Goal: Contribute content: Contribute content

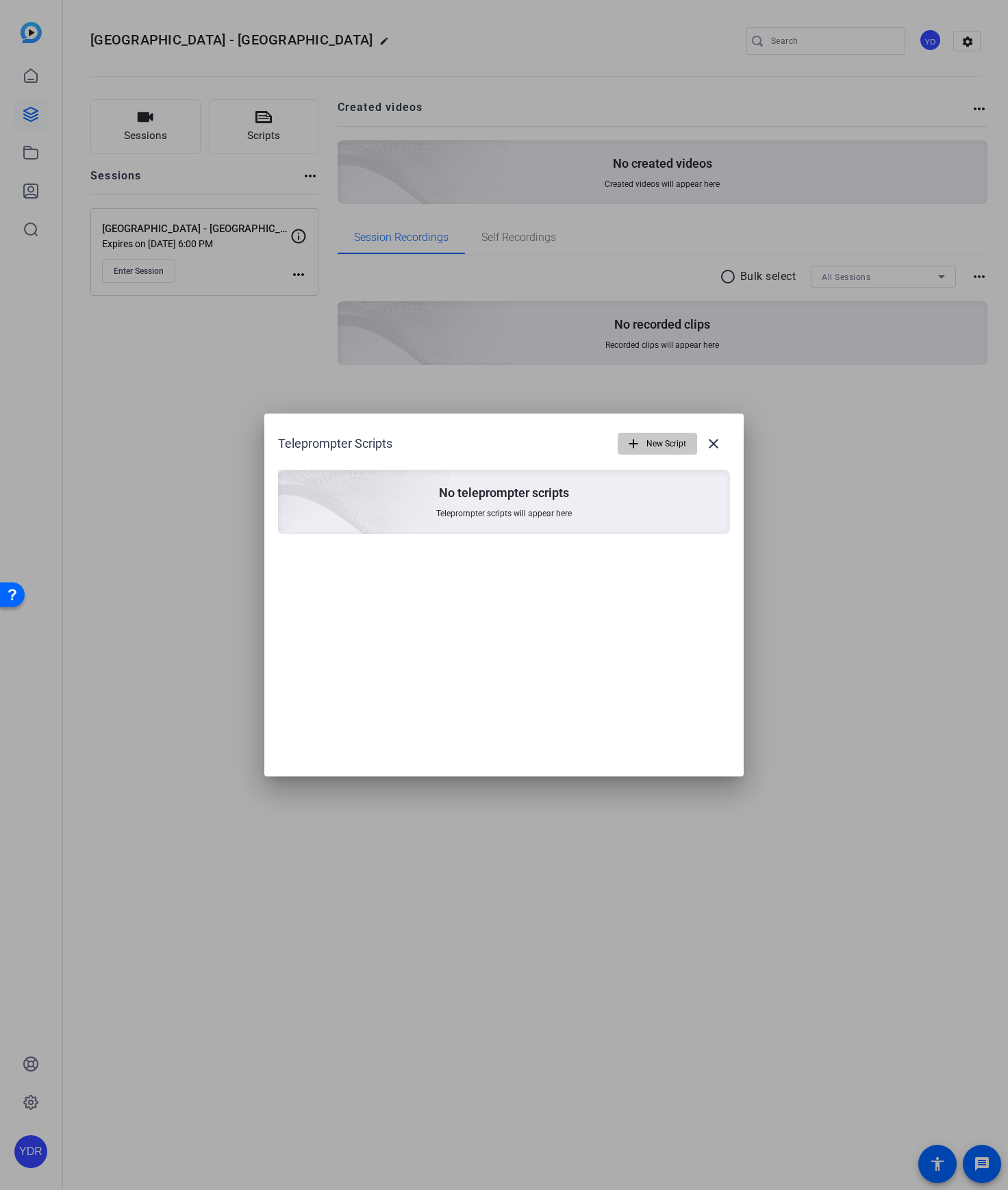
click at [657, 446] on span "New Script" at bounding box center [666, 443] width 40 height 26
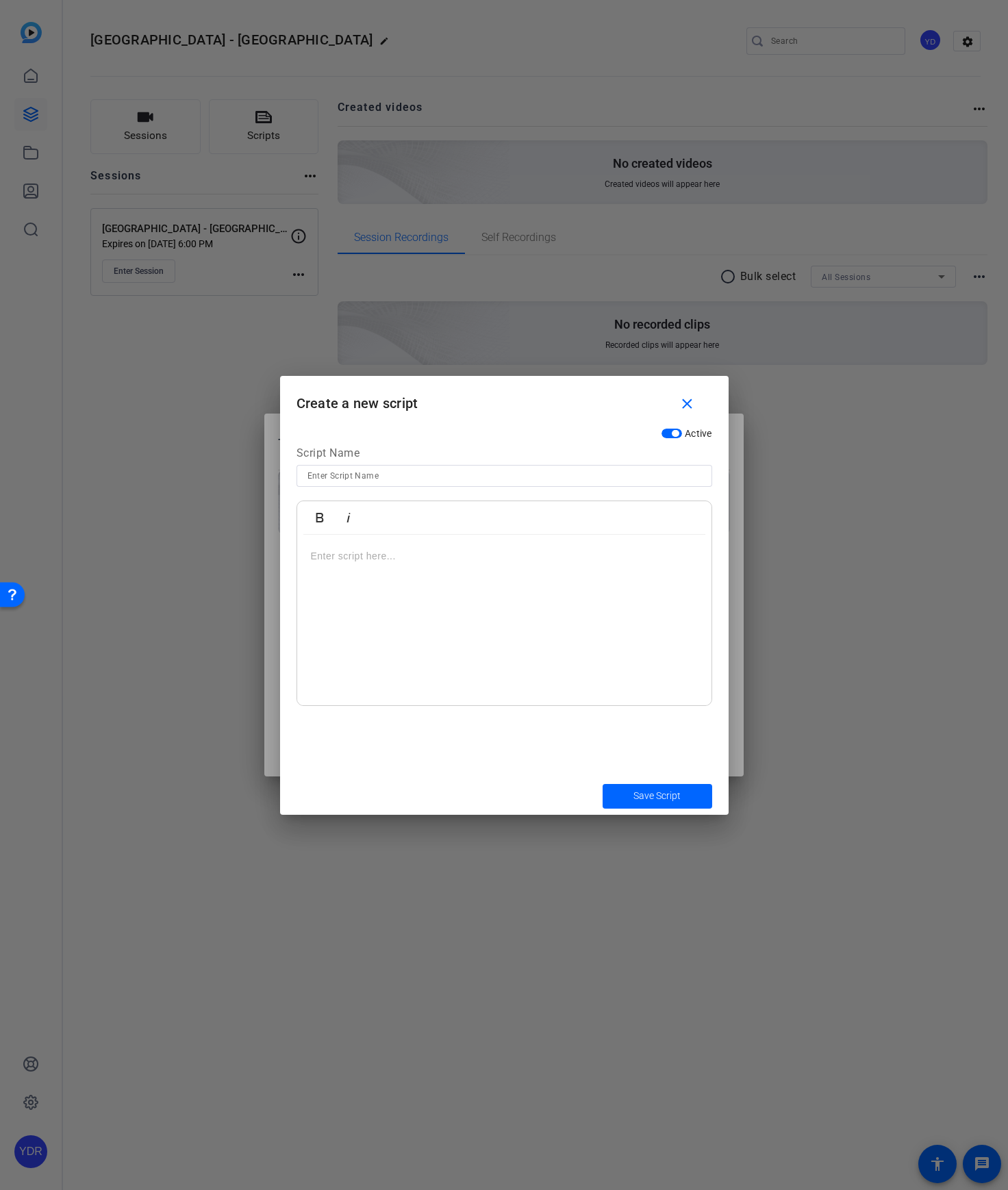
click at [363, 478] on input at bounding box center [504, 476] width 393 height 17
paste input "Happy Birthday - Entire Team"
type input "Happy Birthday - Entire Team"
click at [470, 571] on div at bounding box center [504, 621] width 415 height 172
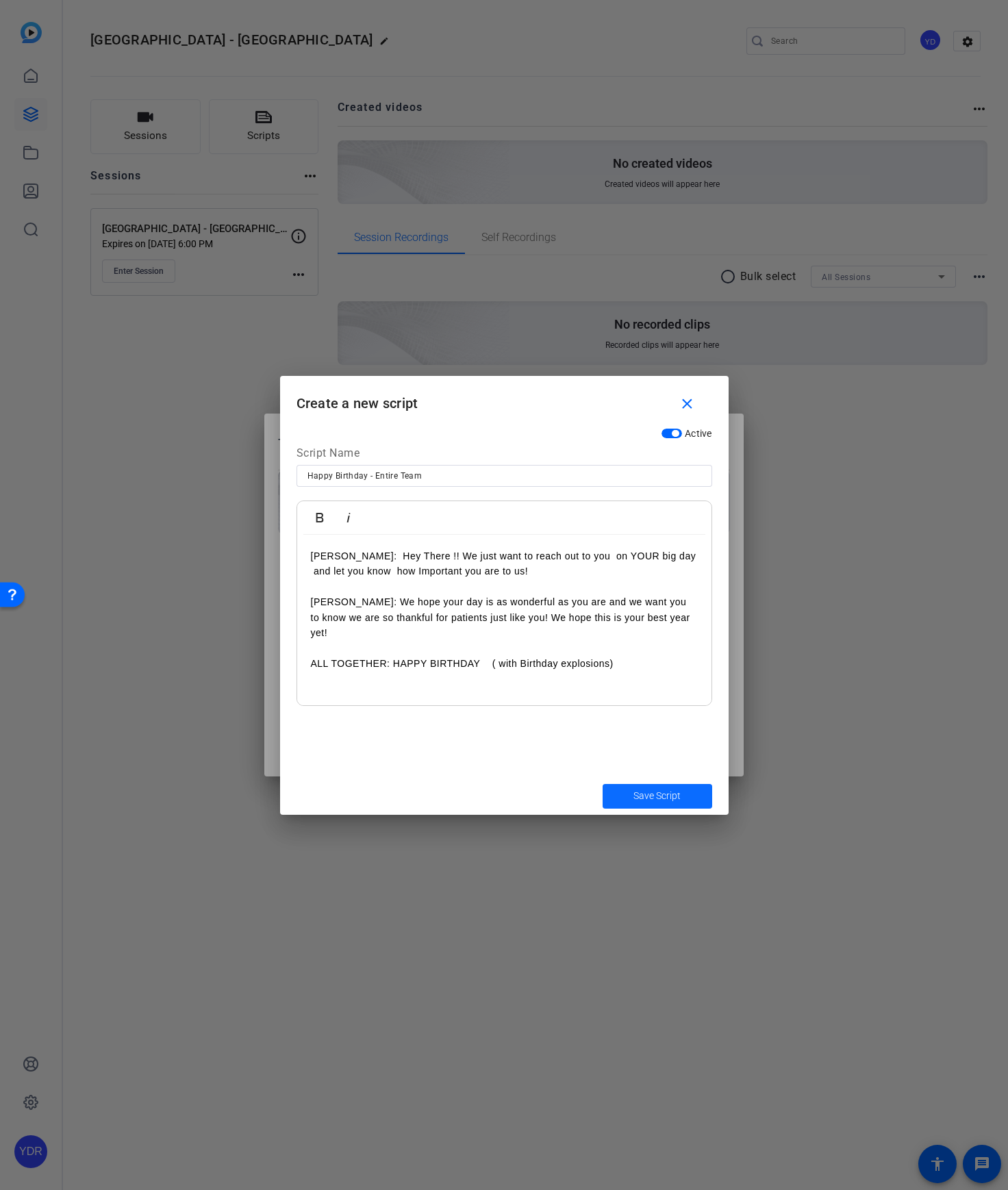
click at [642, 797] on span "Save Script" at bounding box center [656, 796] width 47 height 14
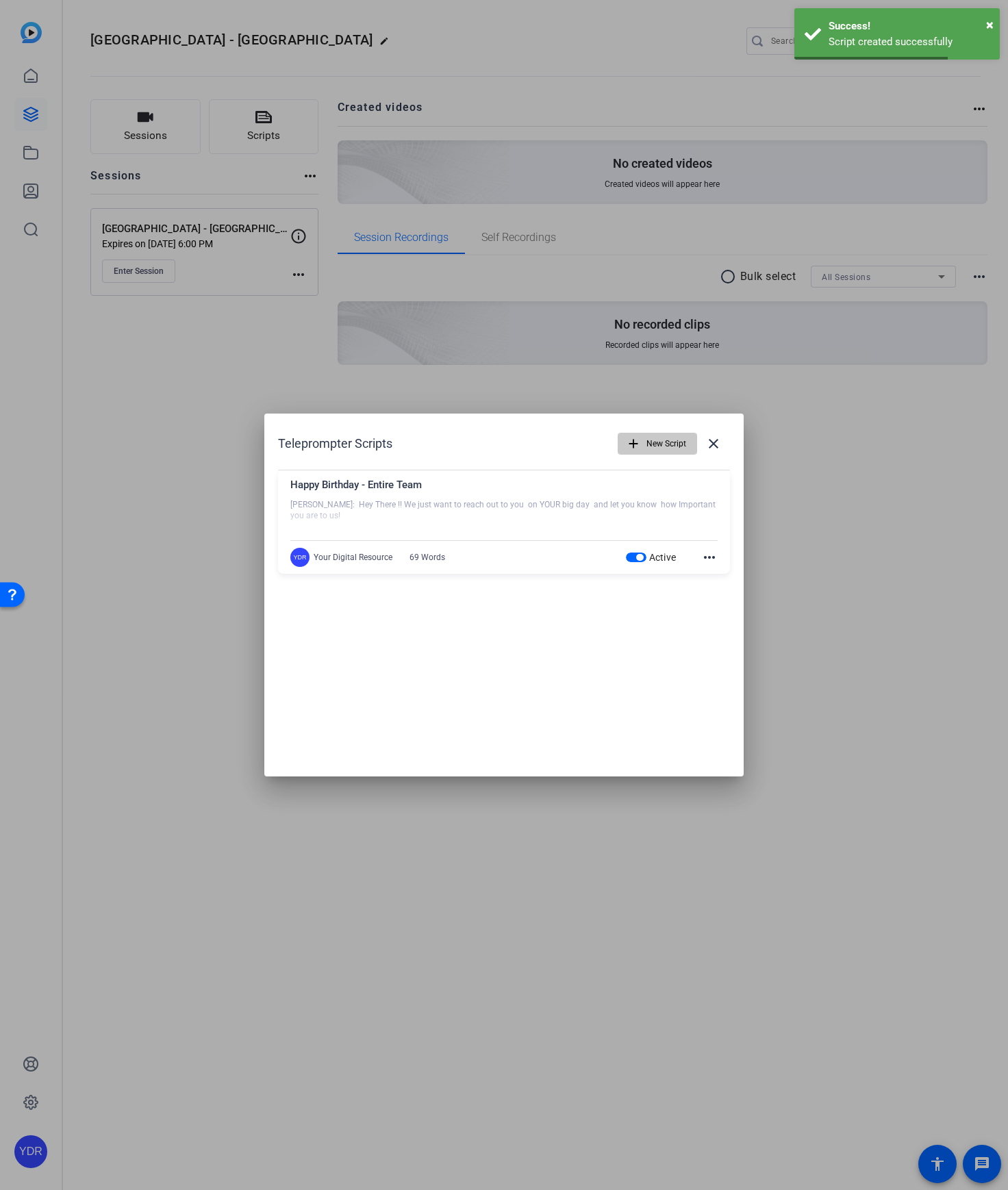
click at [653, 458] on span "button" at bounding box center [657, 443] width 78 height 33
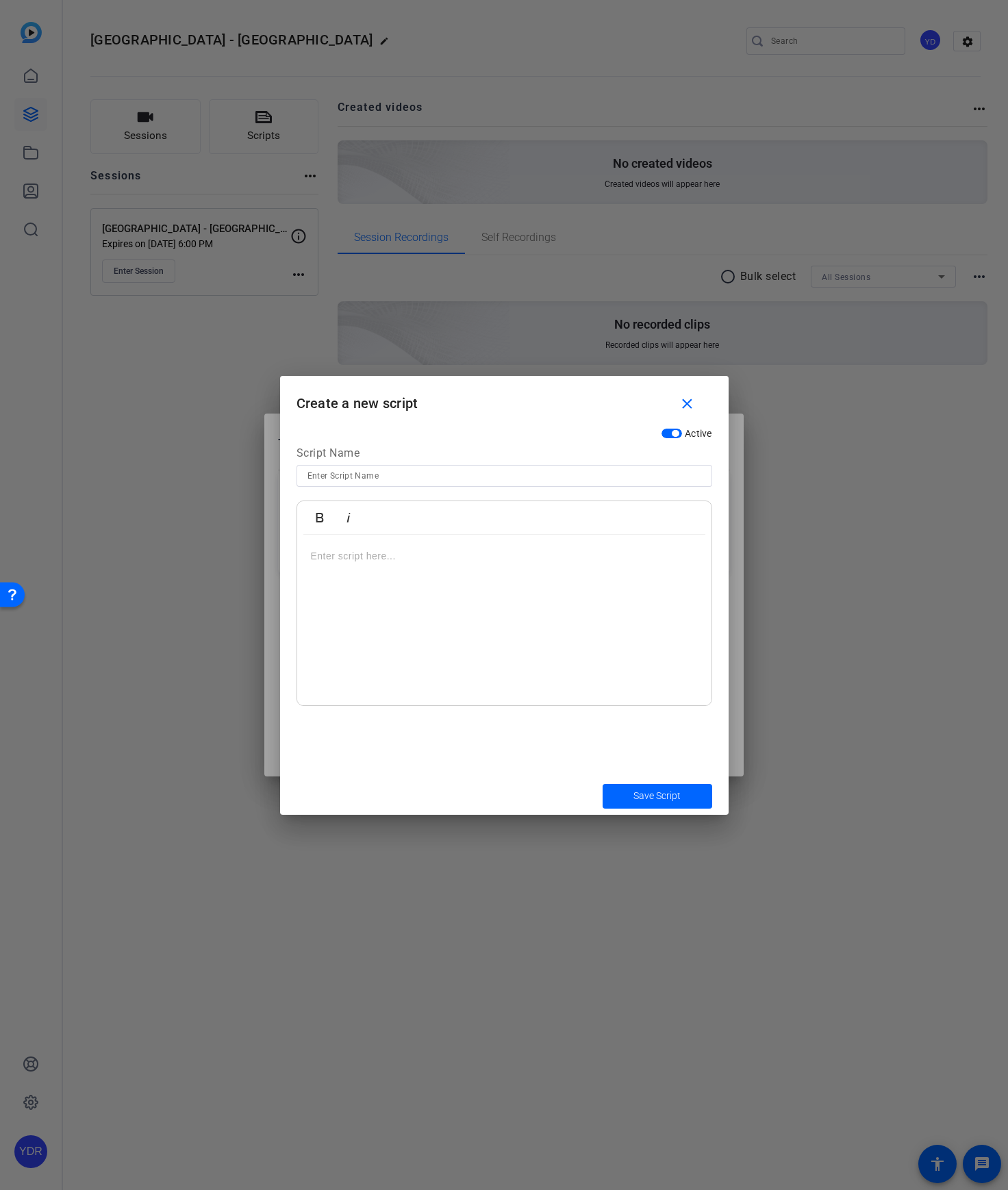
click at [467, 478] on input at bounding box center [504, 476] width 393 height 17
paste input "Unscheduled Treatment (Follow-up) - [PERSON_NAME], [PERSON_NAME]"
type input "Unscheduled Treatment (Follow-up) - [PERSON_NAME], [PERSON_NAME]"
click at [372, 568] on div at bounding box center [504, 621] width 415 height 172
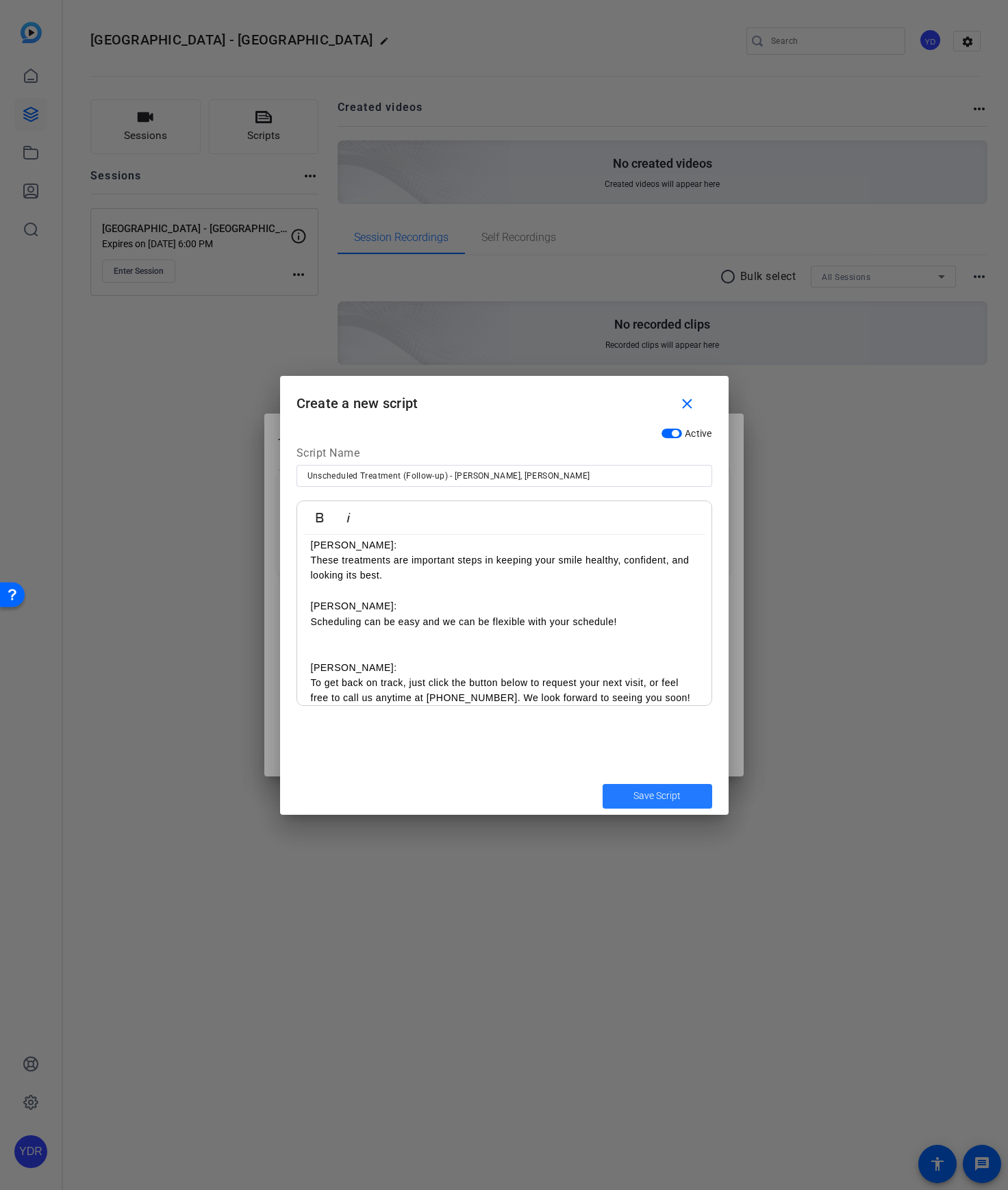
click at [652, 791] on span "Save Script" at bounding box center [656, 796] width 47 height 14
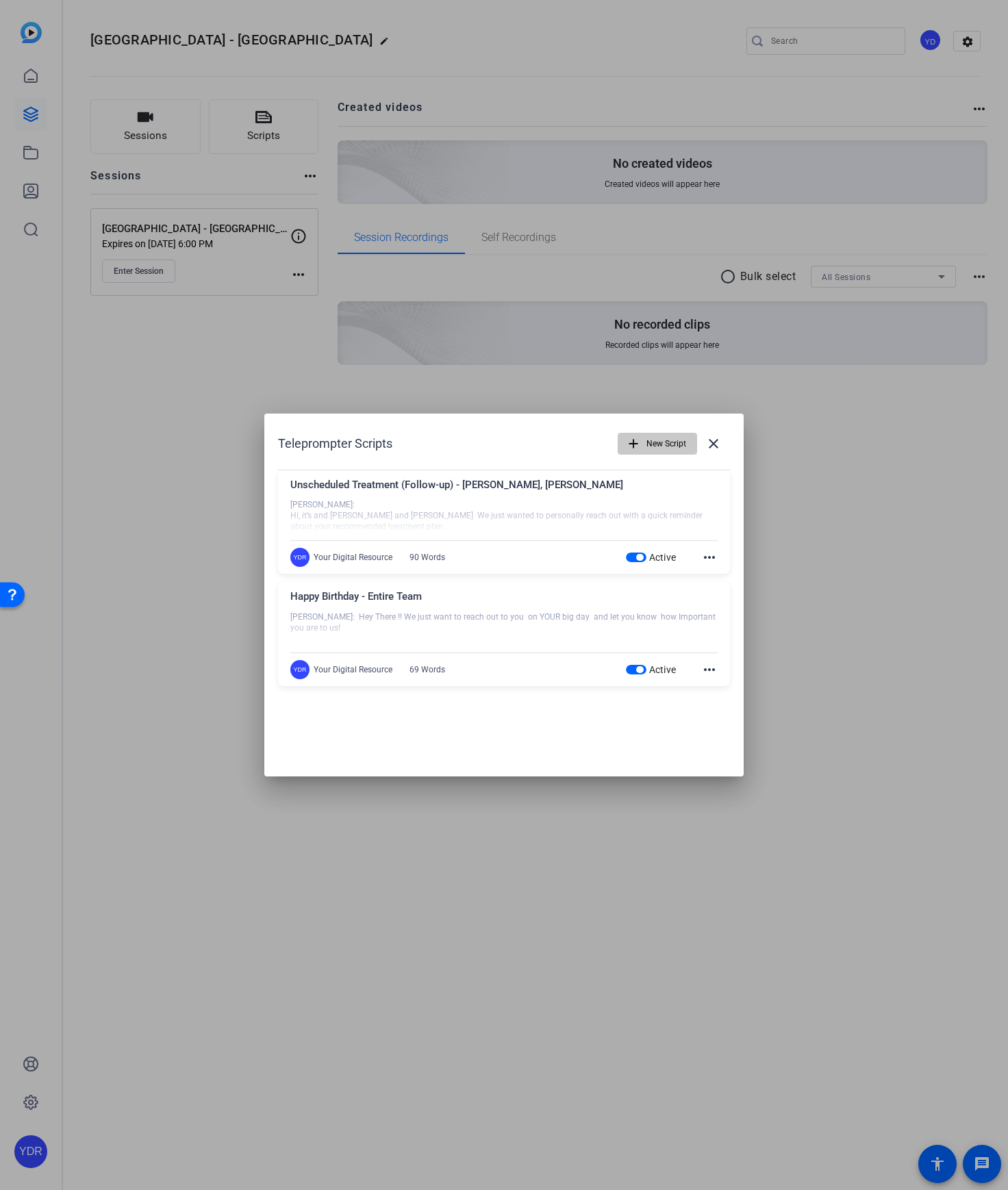
click at [652, 442] on span "New Script" at bounding box center [666, 443] width 40 height 26
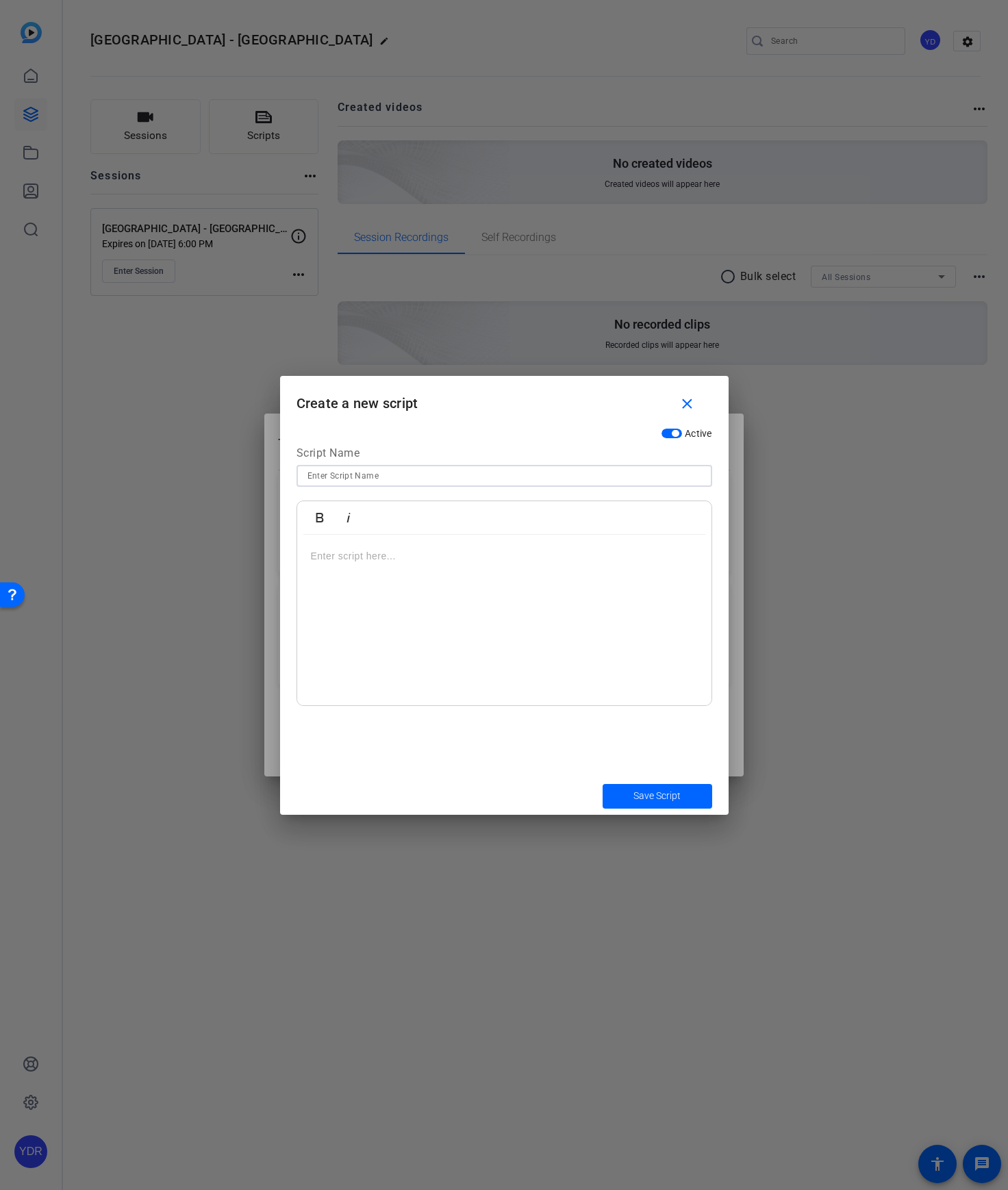
click at [486, 481] on input at bounding box center [504, 476] width 393 height 17
paste input "About Us: Discover [GEOGRAPHIC_DATA] - [PERSON_NAME], [PERSON_NAME]"
type input "About Us: Discover [GEOGRAPHIC_DATA] - [PERSON_NAME], [PERSON_NAME]"
click at [478, 578] on div at bounding box center [504, 621] width 415 height 172
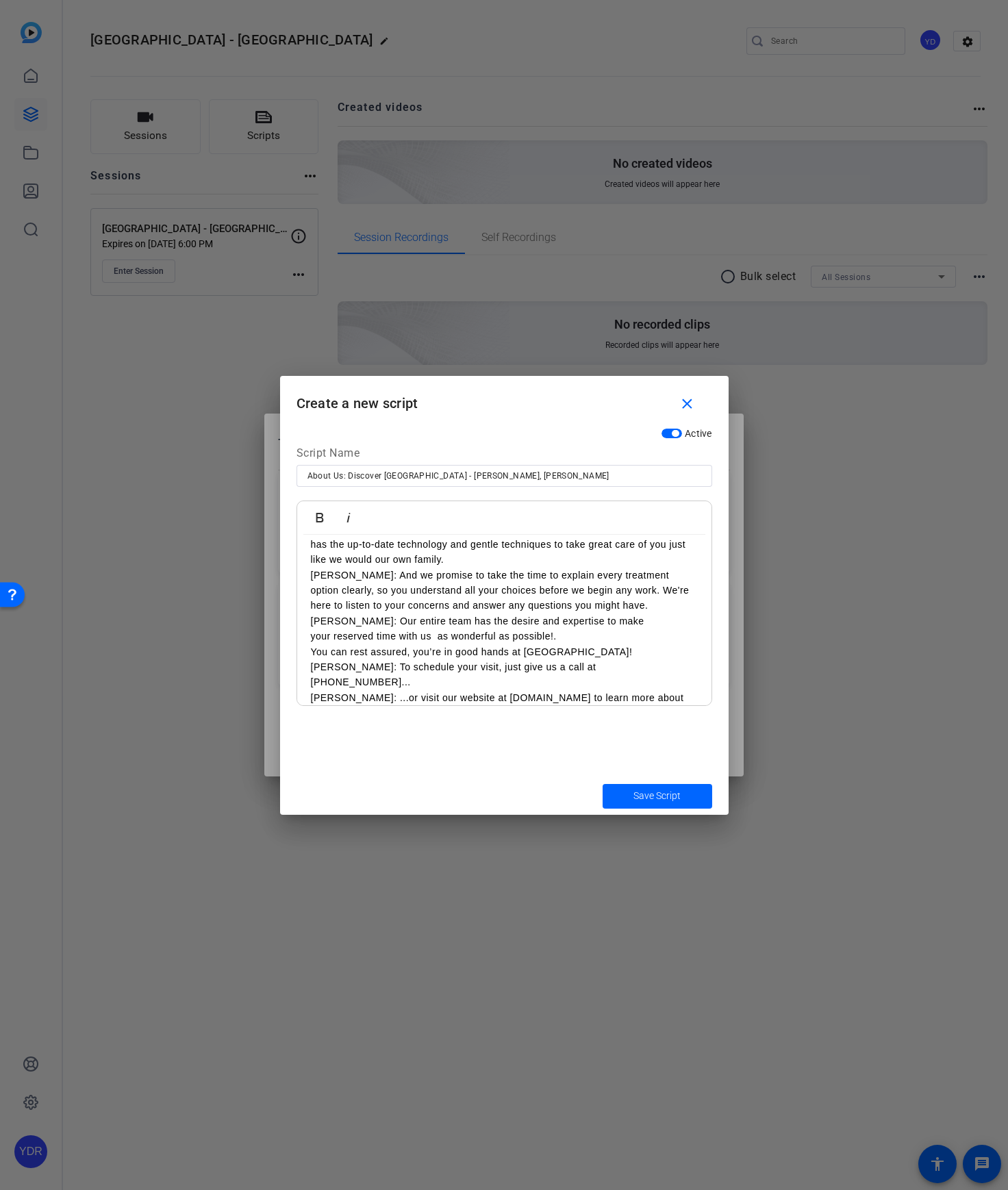
click at [667, 673] on p "[PERSON_NAME]: To schedule your visit, just give us a call at [PHONE_NUMBER]..." at bounding box center [505, 675] width 387 height 31
click at [661, 653] on p "[PERSON_NAME]: Our entire team has the desire and expertise to make your reserv…" at bounding box center [505, 637] width 387 height 46
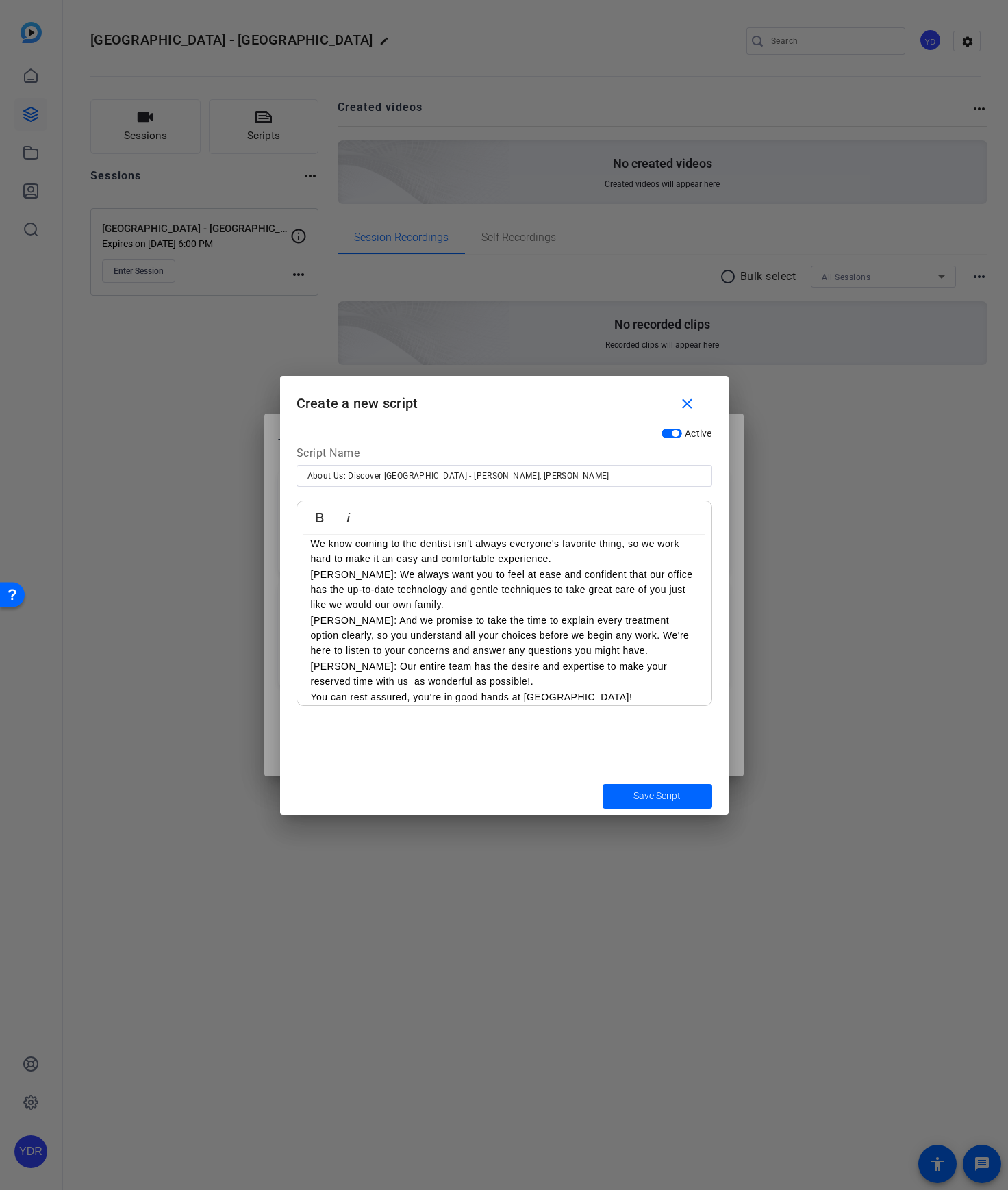
scroll to position [102, 0]
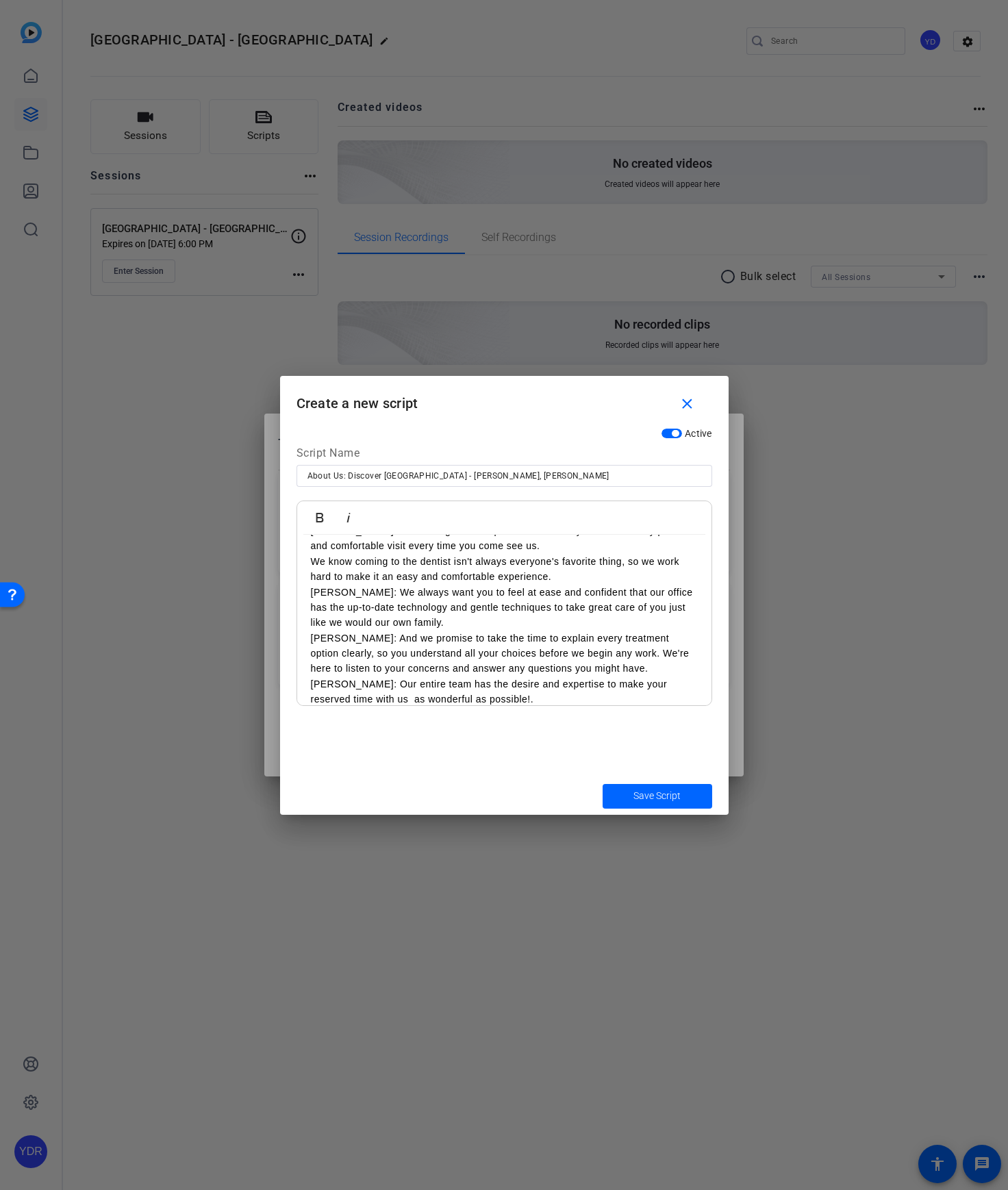
click at [545, 614] on p "[PERSON_NAME]: We always want you to feel at ease and confident that our office…" at bounding box center [505, 607] width 387 height 46
click at [506, 621] on p "[PERSON_NAME]: We always want you to feel at ease and confident that our office…" at bounding box center [505, 607] width 387 height 46
click at [583, 578] on p "We know coming to the dentist isn't always everyone's favorite thing, so we wor…" at bounding box center [505, 569] width 387 height 31
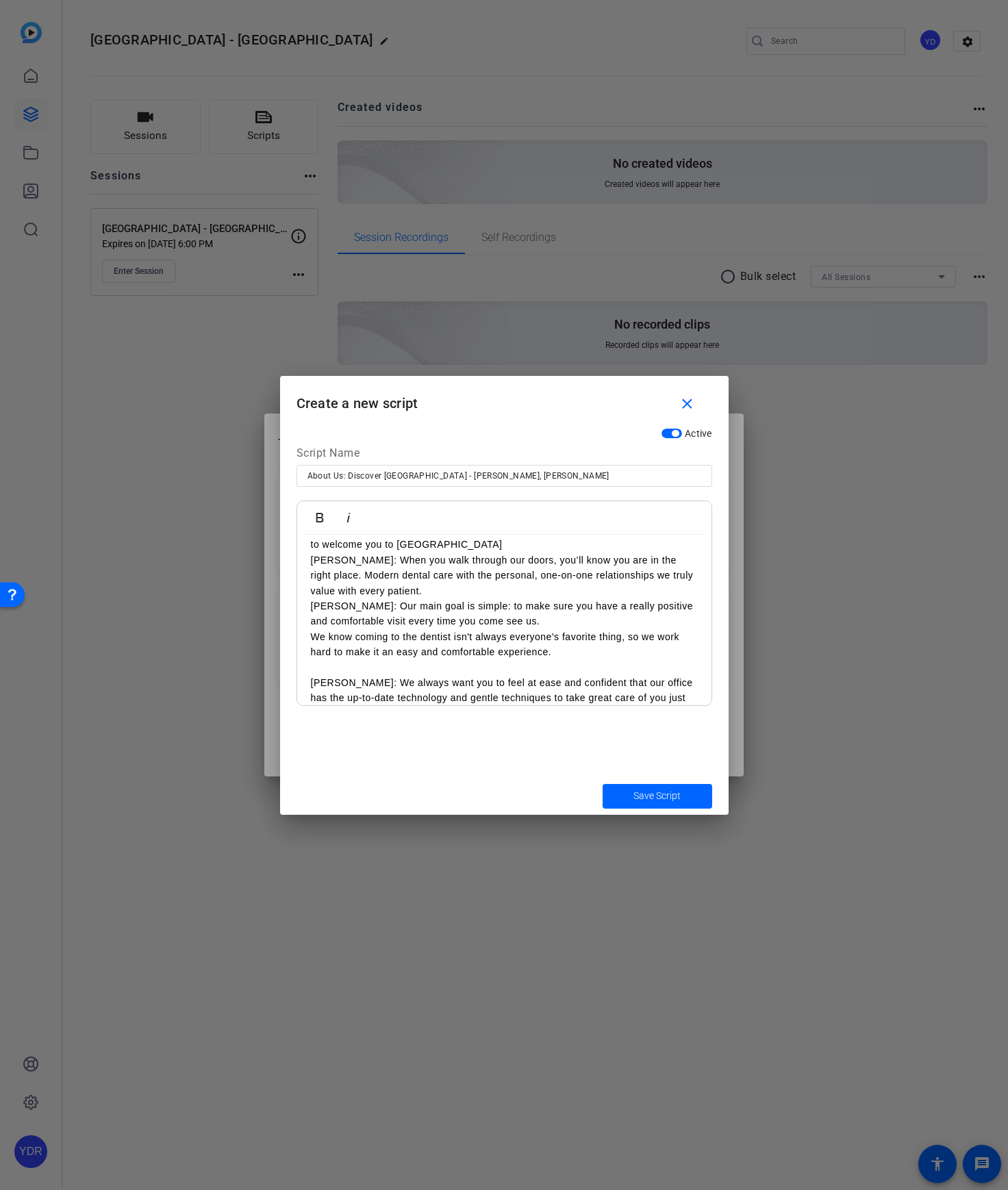
scroll to position [19, 0]
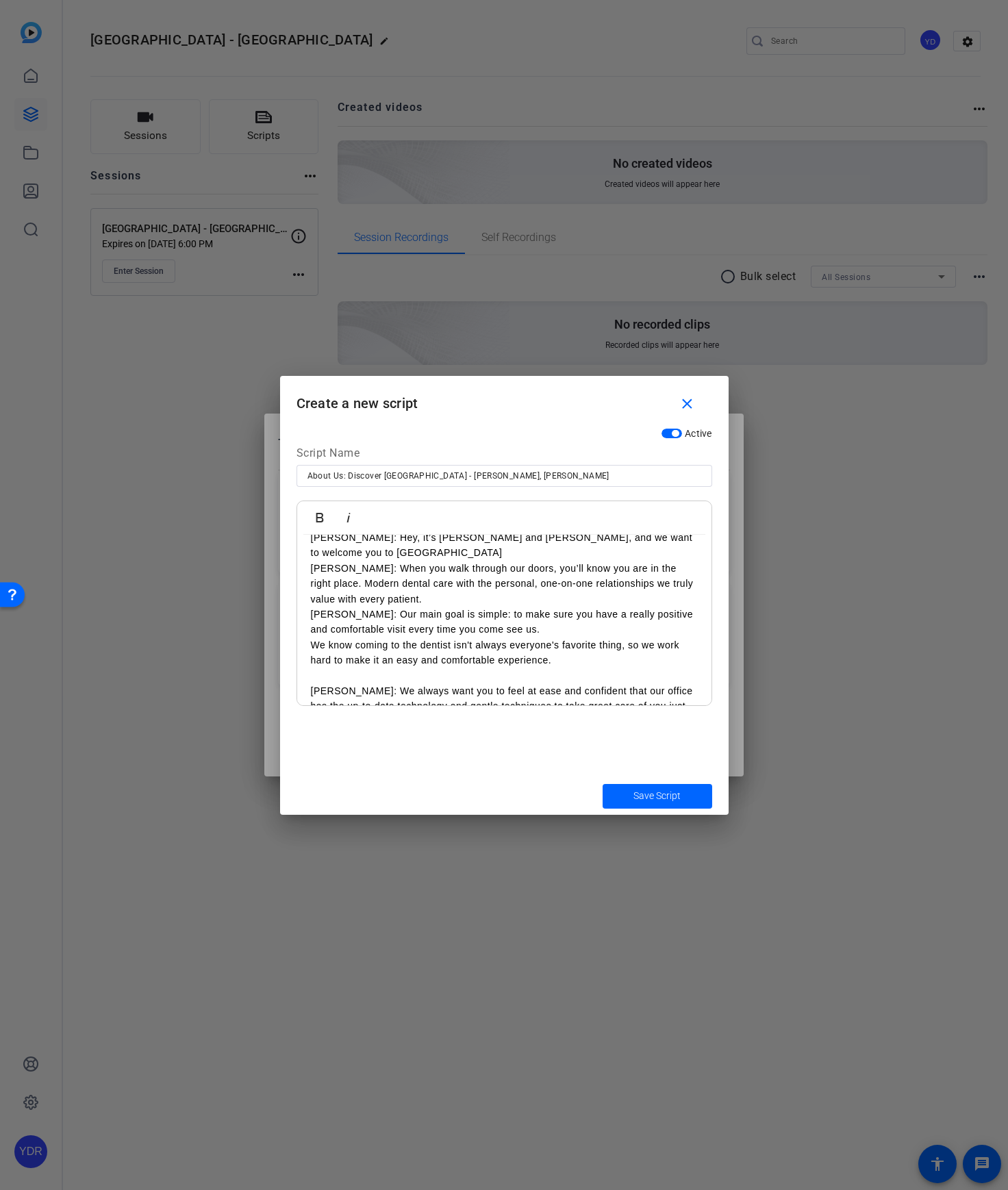
click at [525, 603] on p "[PERSON_NAME]: When you walk through our doors, you’ll know you are in the righ…" at bounding box center [505, 584] width 387 height 46
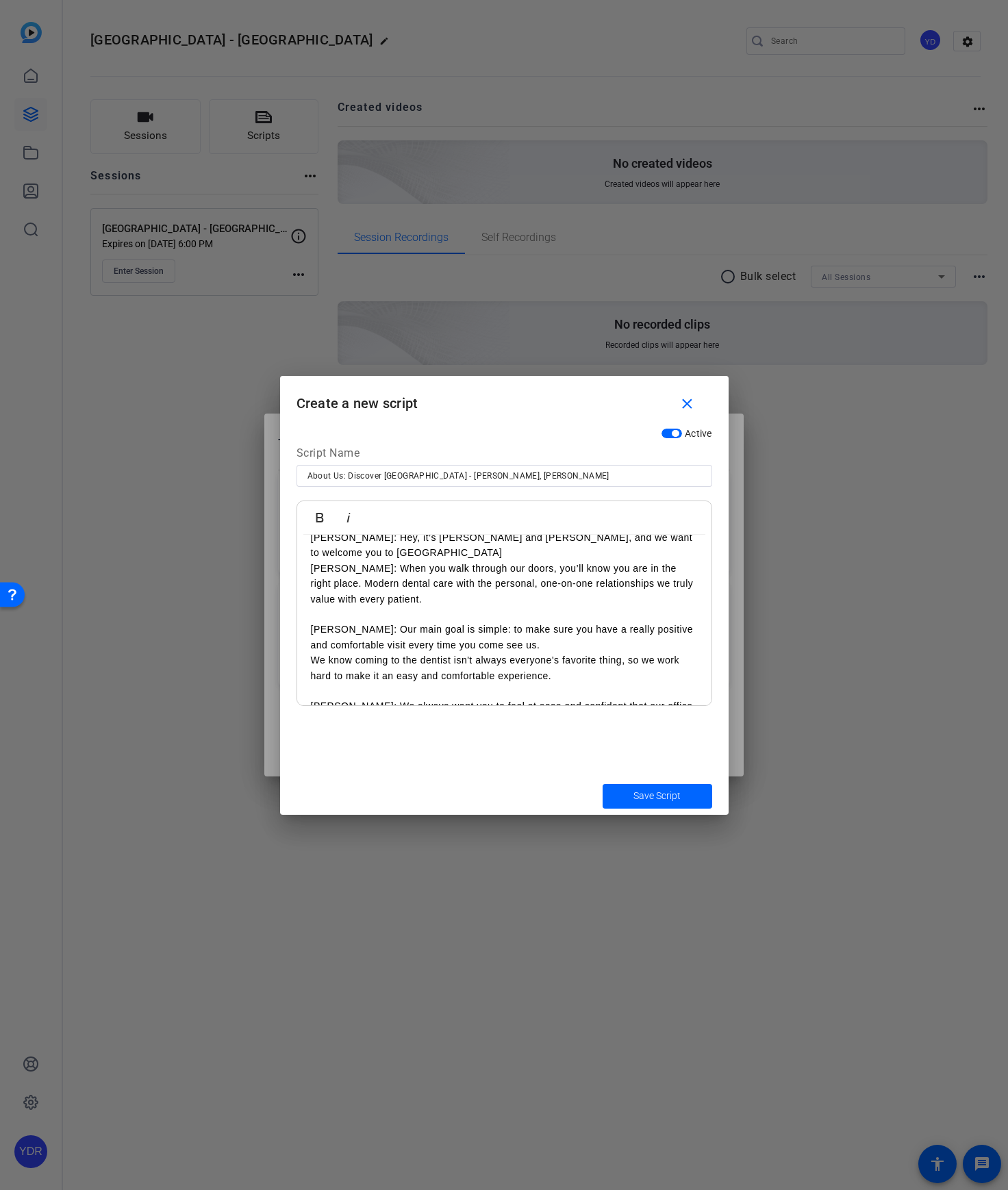
click at [508, 552] on p "[PERSON_NAME]: Hey, it’s [PERSON_NAME] and [PERSON_NAME], and we want to welcom…" at bounding box center [505, 545] width 387 height 31
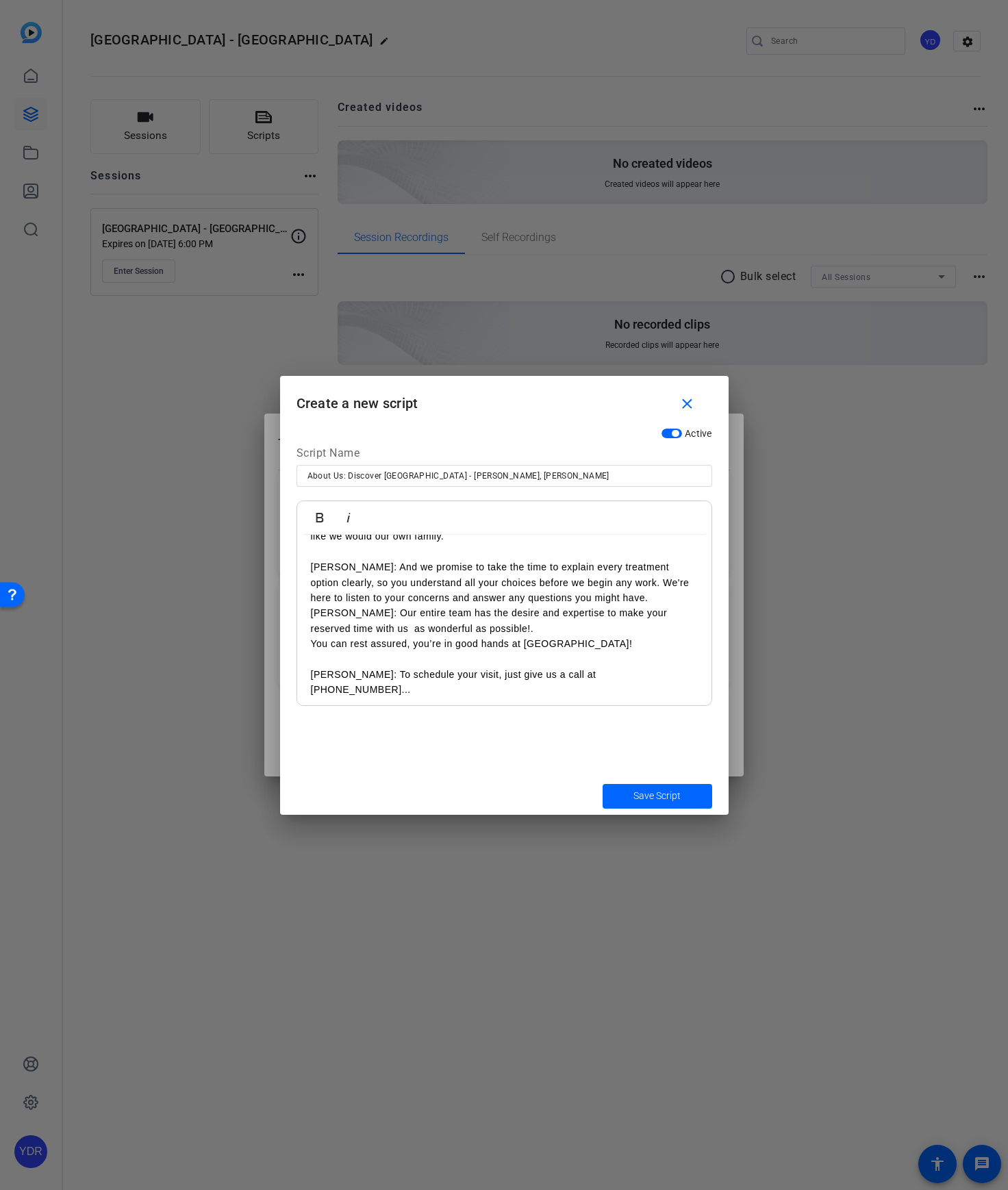
scroll to position [271, 0]
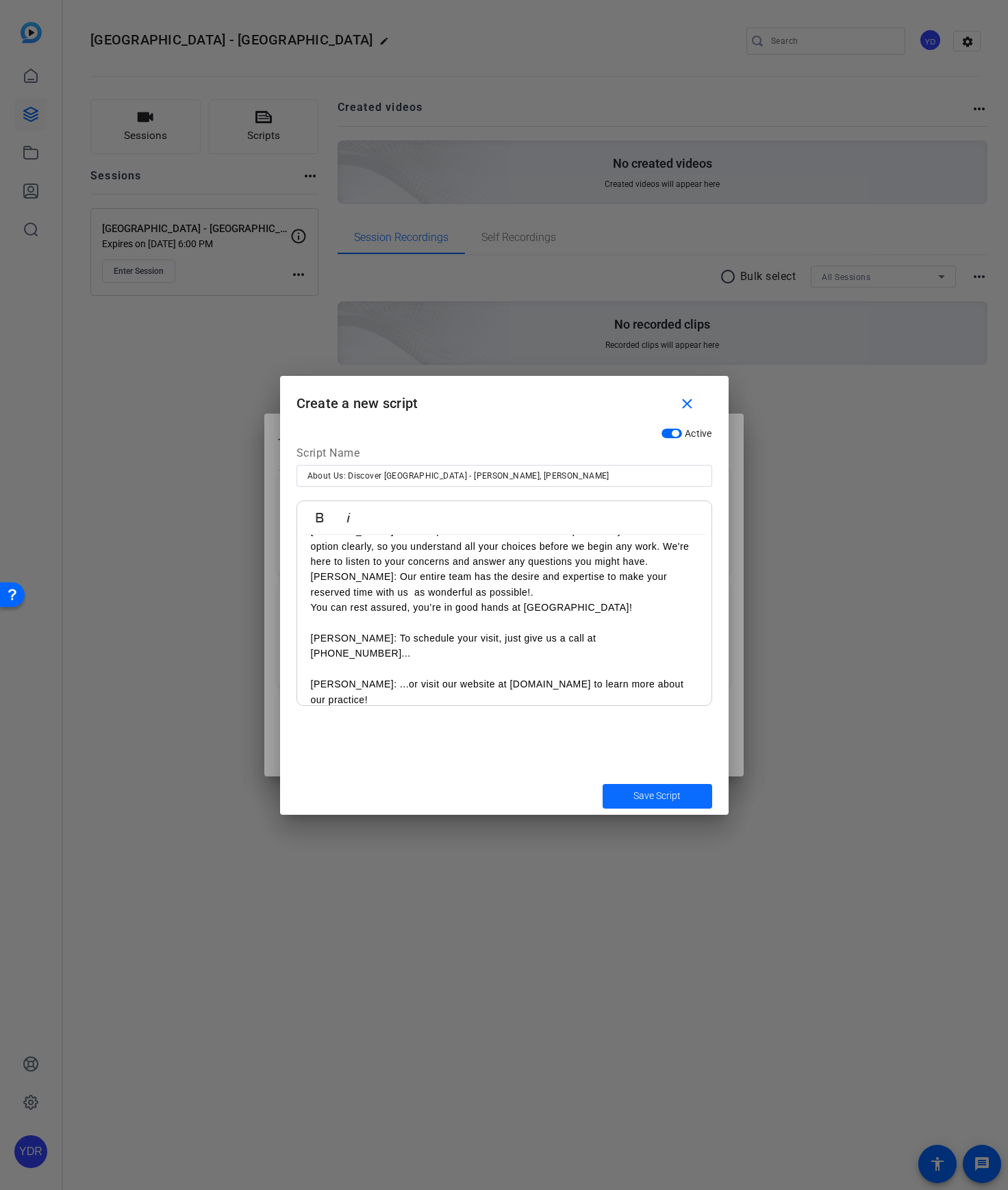
click at [653, 796] on span "Save Script" at bounding box center [656, 796] width 47 height 14
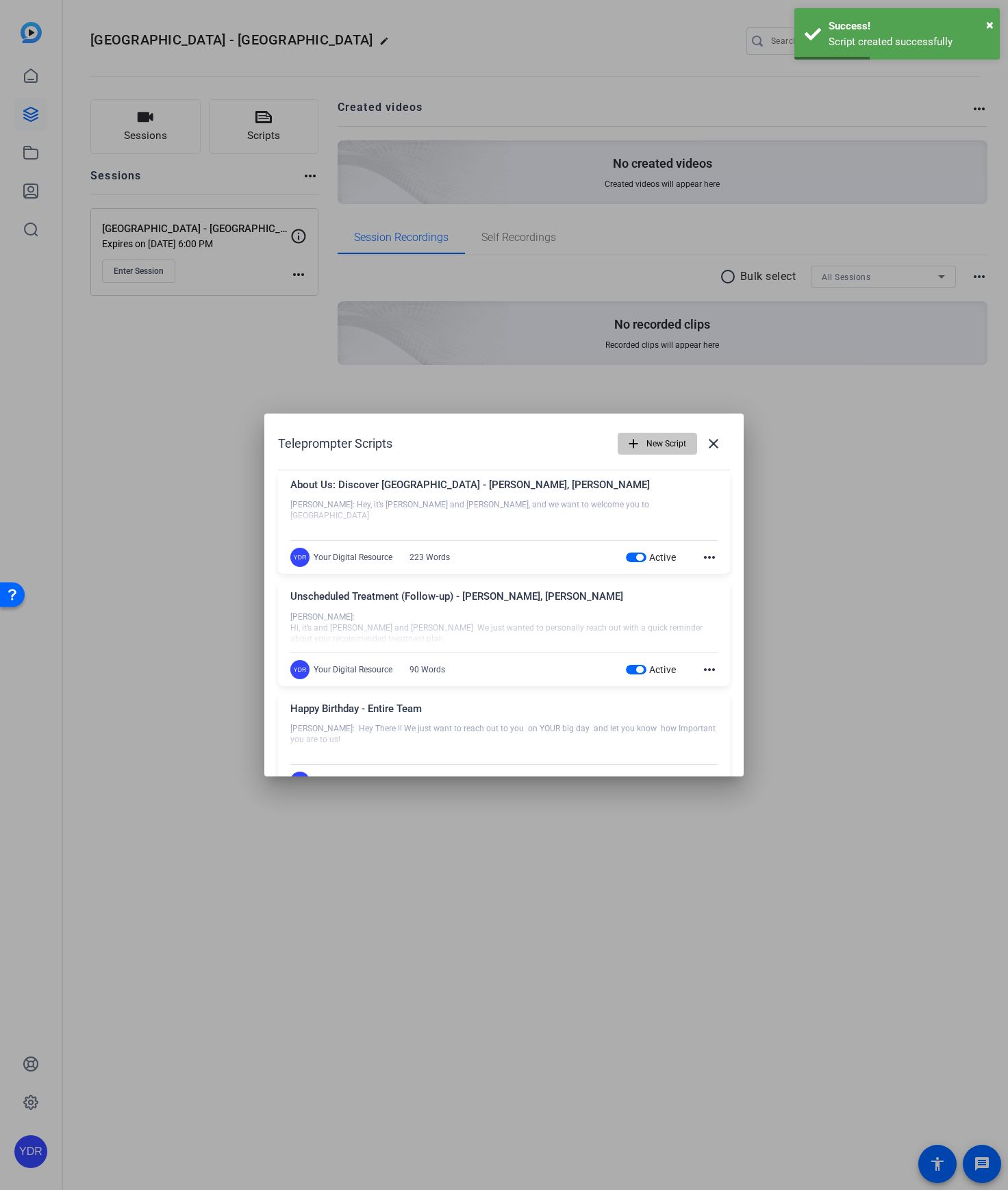
click at [653, 445] on span "New Script" at bounding box center [666, 443] width 40 height 26
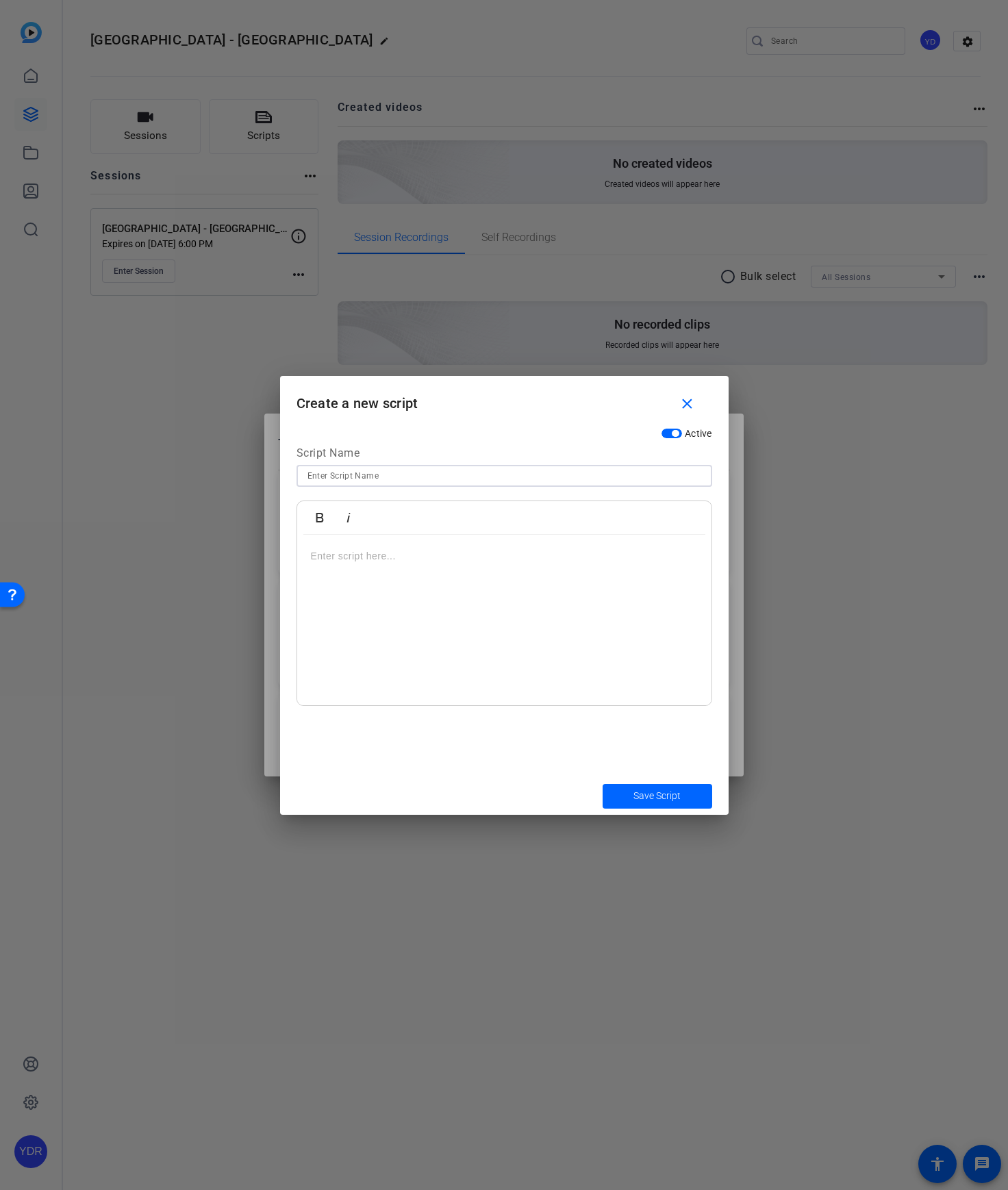
click at [542, 476] on input at bounding box center [504, 476] width 393 height 17
paste input "Same-Day Crowns: Your Smile, Faster - [PERSON_NAME], [PERSON_NAME]"
type input "Same-Day Crowns: Your Smile, Faster - [PERSON_NAME], [PERSON_NAME]"
click at [409, 573] on div at bounding box center [504, 621] width 415 height 172
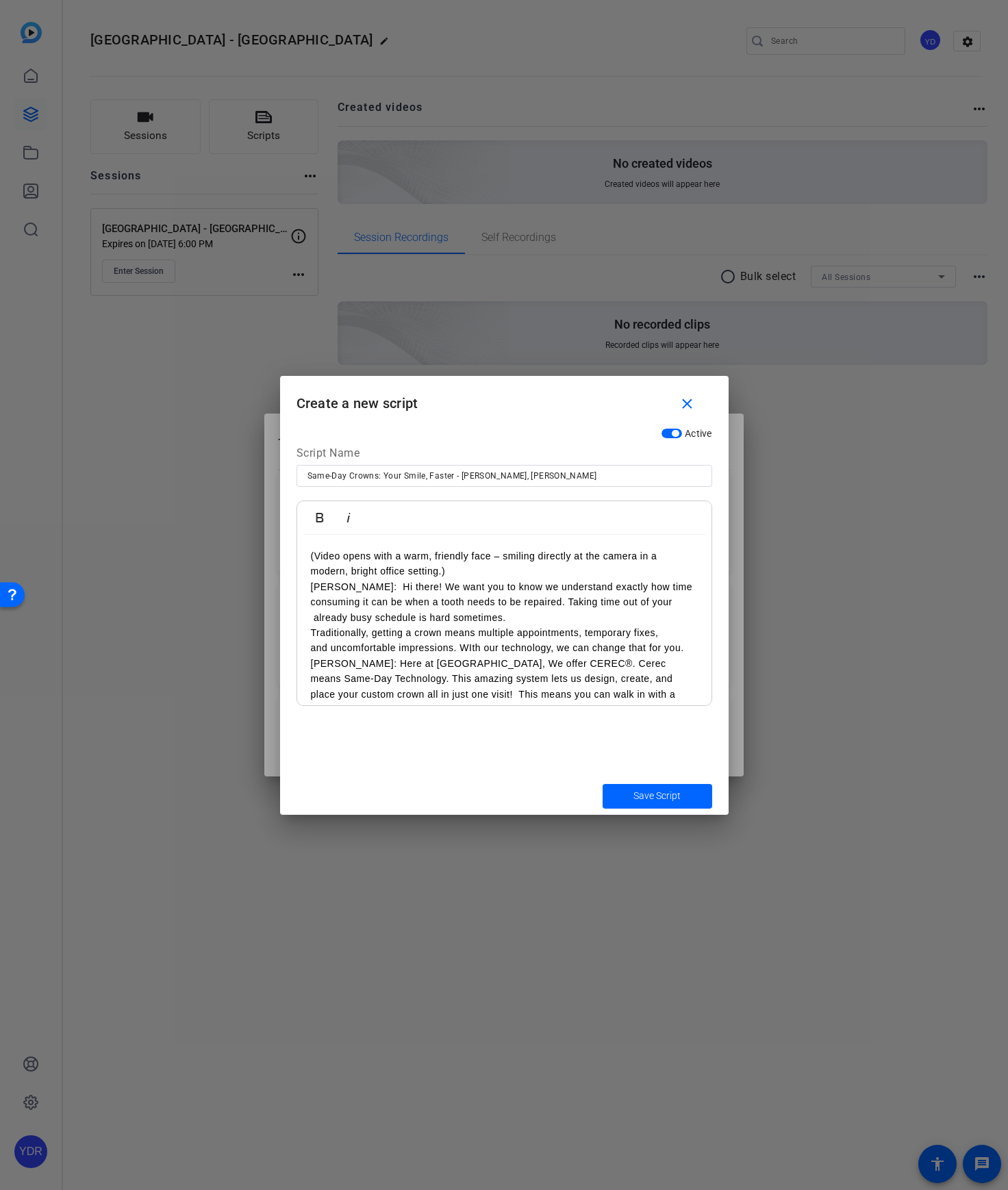
scroll to position [103, 0]
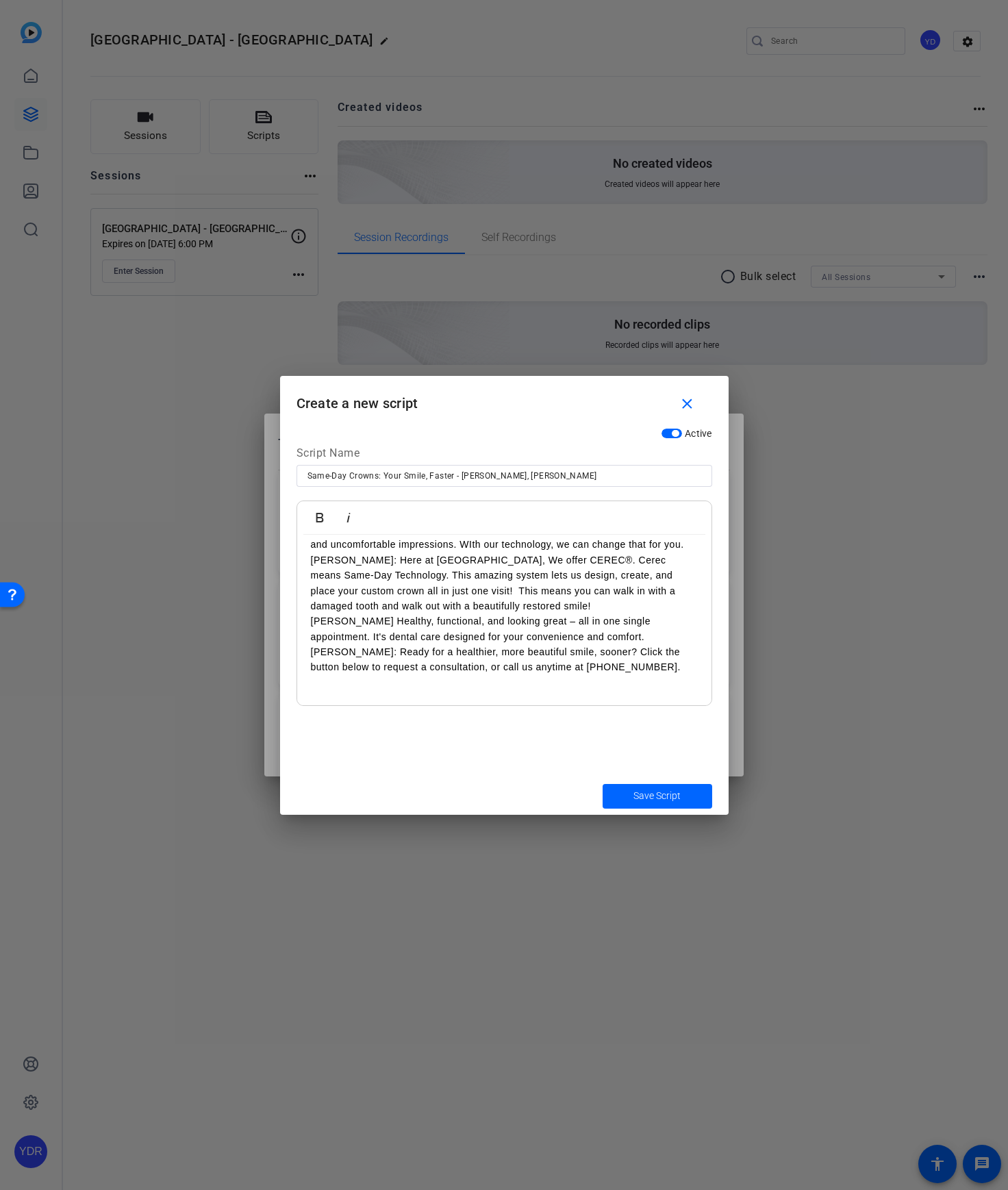
click at [627, 608] on p "[PERSON_NAME]: Here at [GEOGRAPHIC_DATA], We offer CEREC®. Cerec means Same-Day…" at bounding box center [505, 584] width 387 height 62
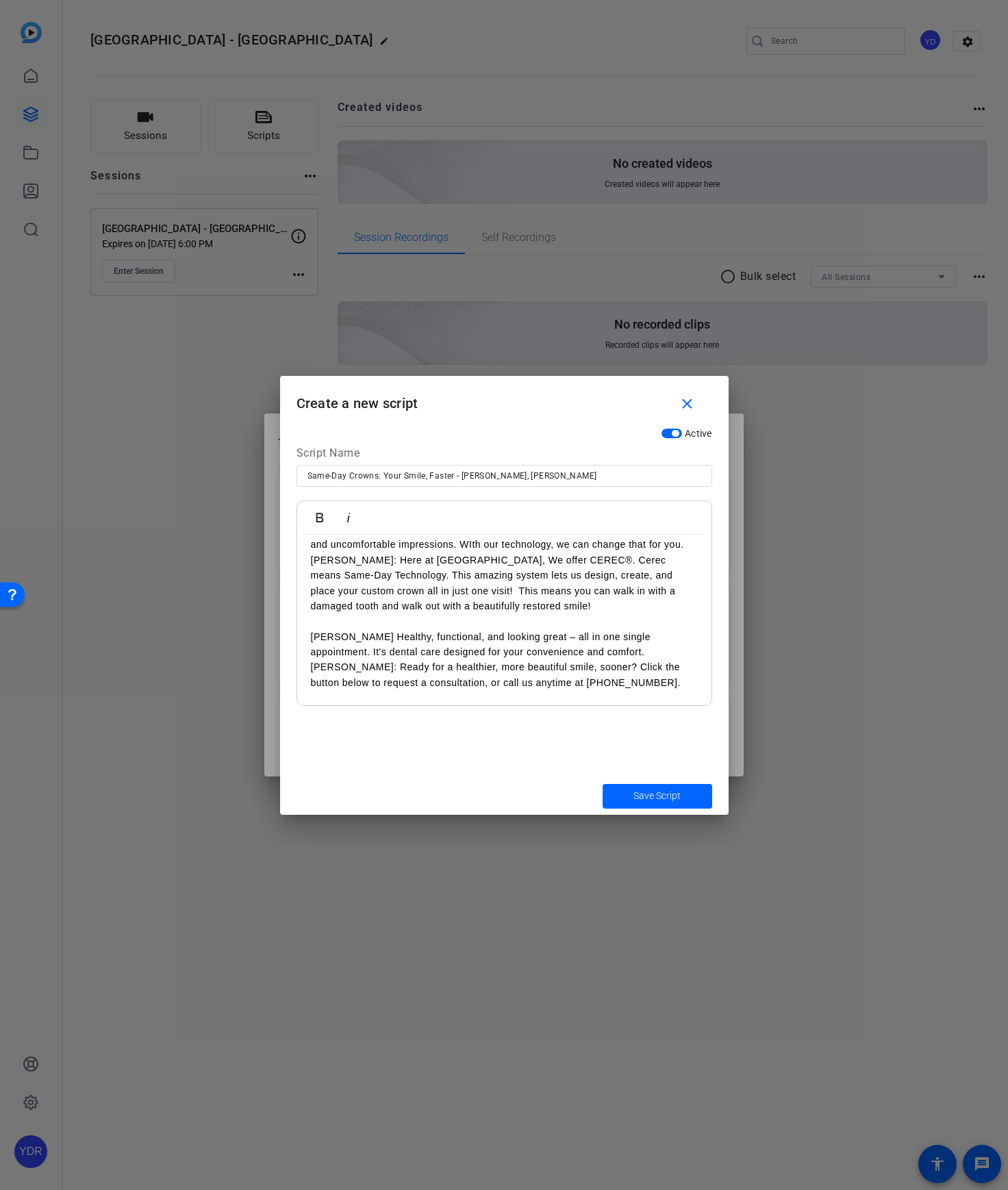
click at [613, 652] on p "[PERSON_NAME] Healthy, functional, and looking great – all in one single appoin…" at bounding box center [505, 645] width 387 height 31
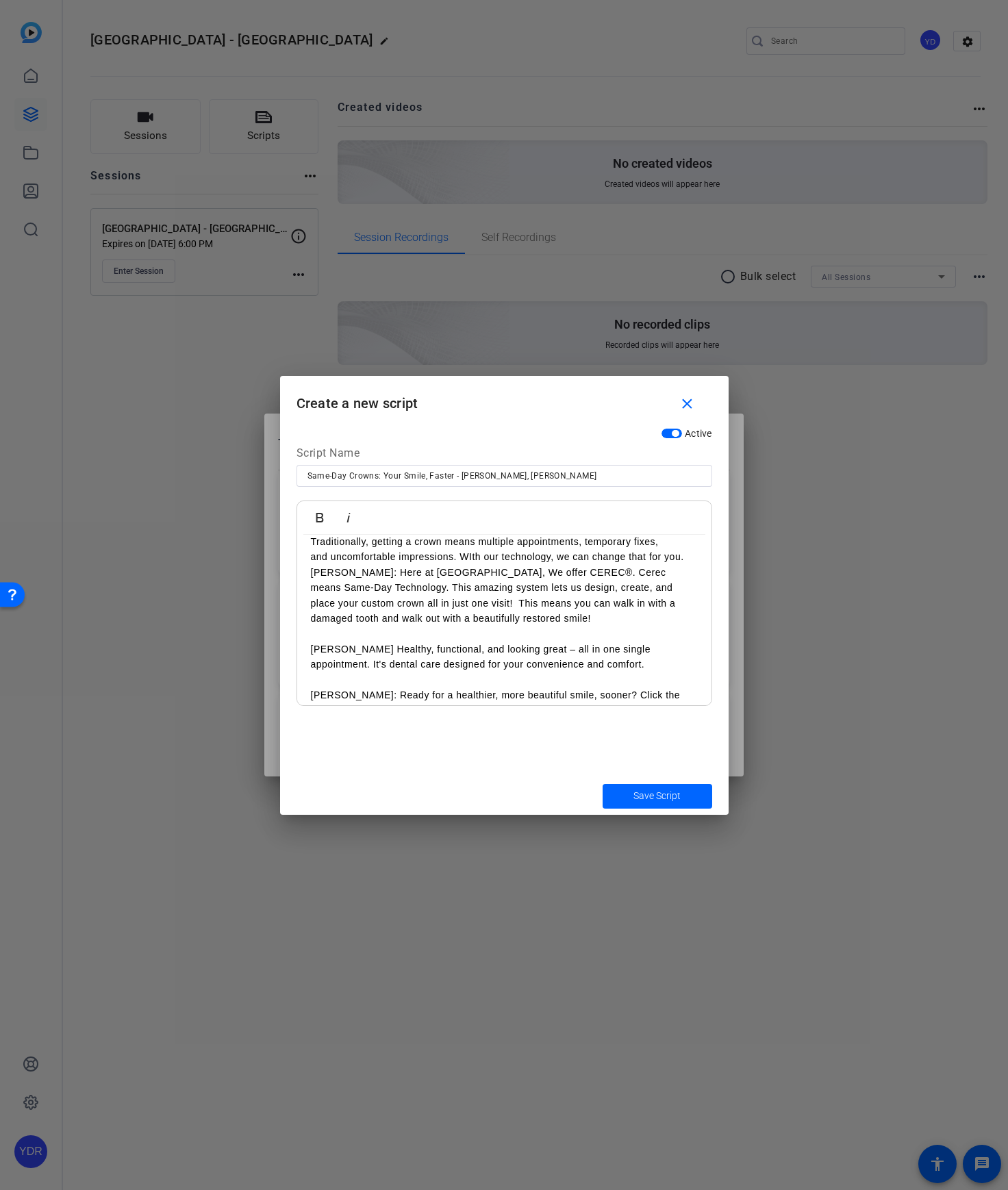
scroll to position [88, 0]
click at [685, 561] on p "Traditionally, getting a crown means multiple appointments, temporary fixes, an…" at bounding box center [505, 552] width 387 height 31
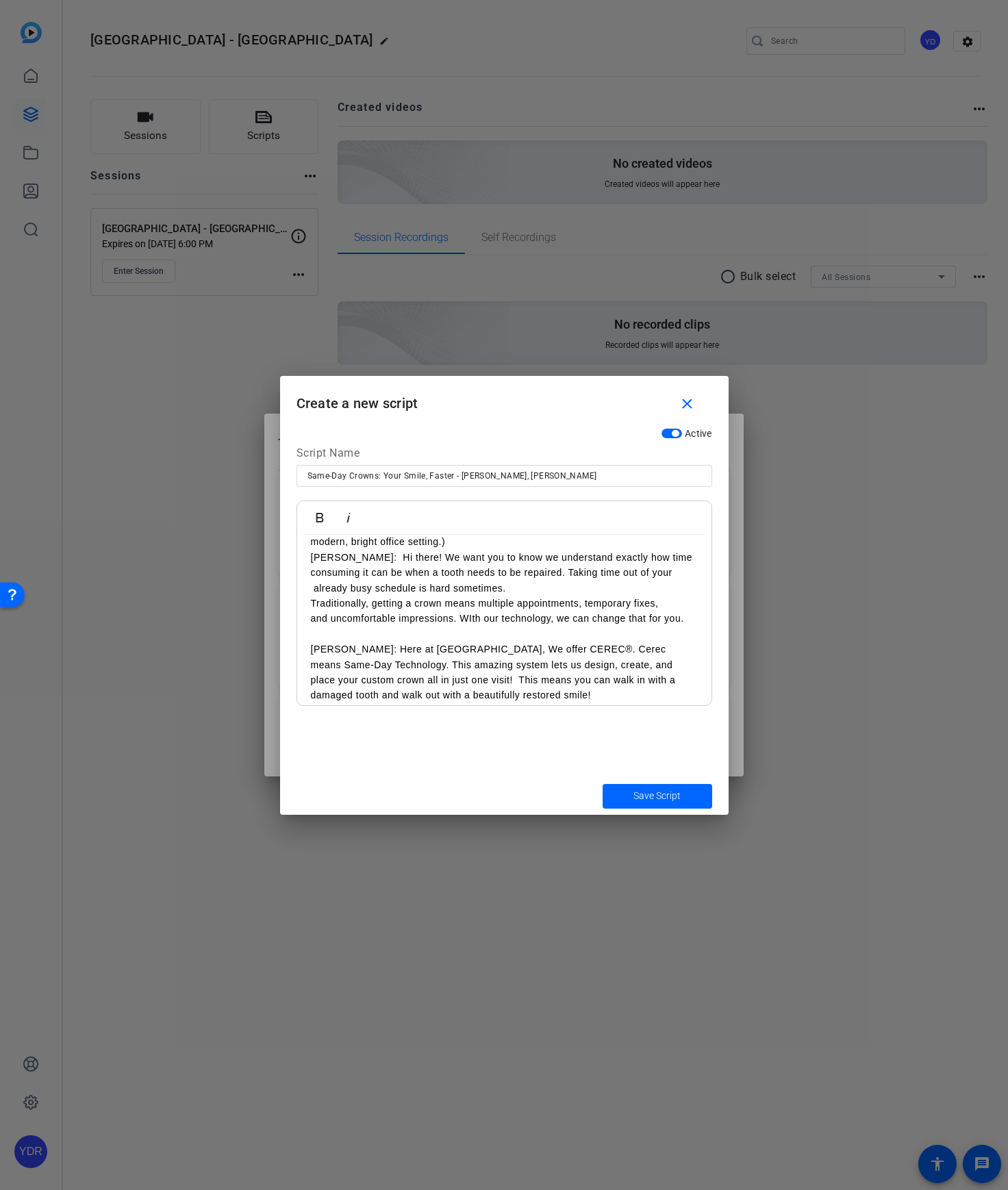
scroll to position [8, 0]
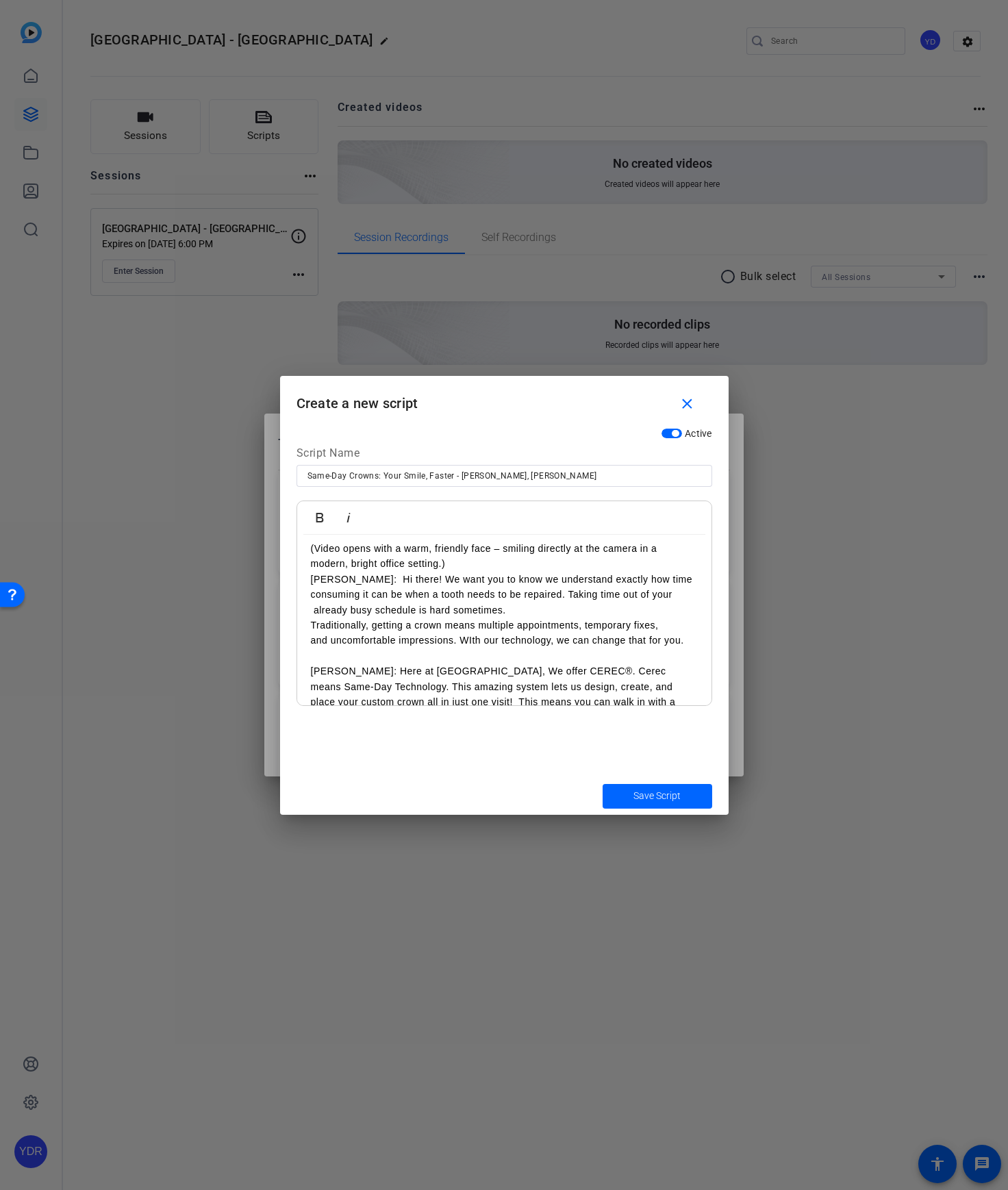
click at [556, 562] on p "(Video opens with a warm, friendly face – smiling directly at the camera in a m…" at bounding box center [505, 556] width 387 height 31
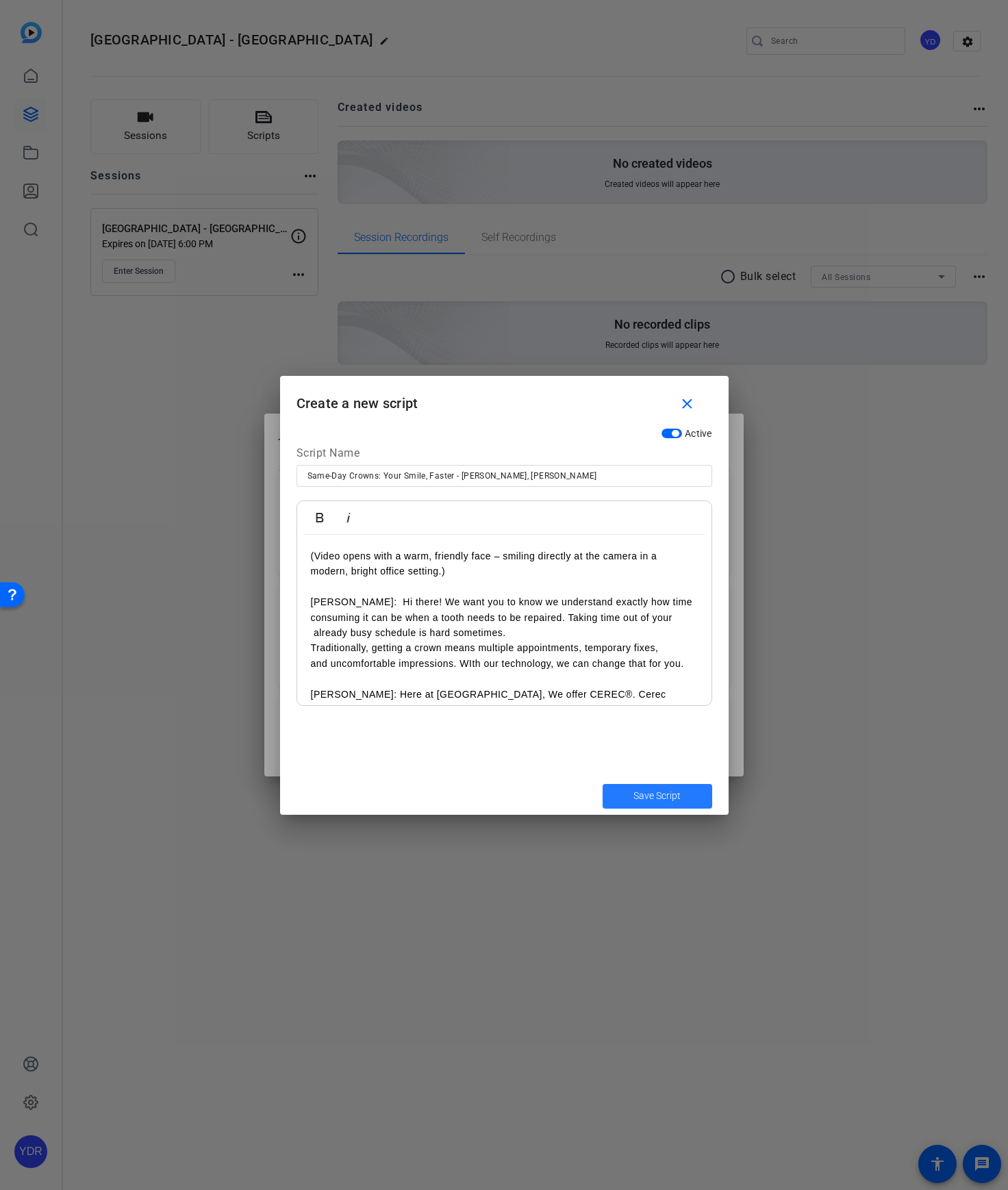
click at [667, 799] on span "Save Script" at bounding box center [656, 796] width 47 height 14
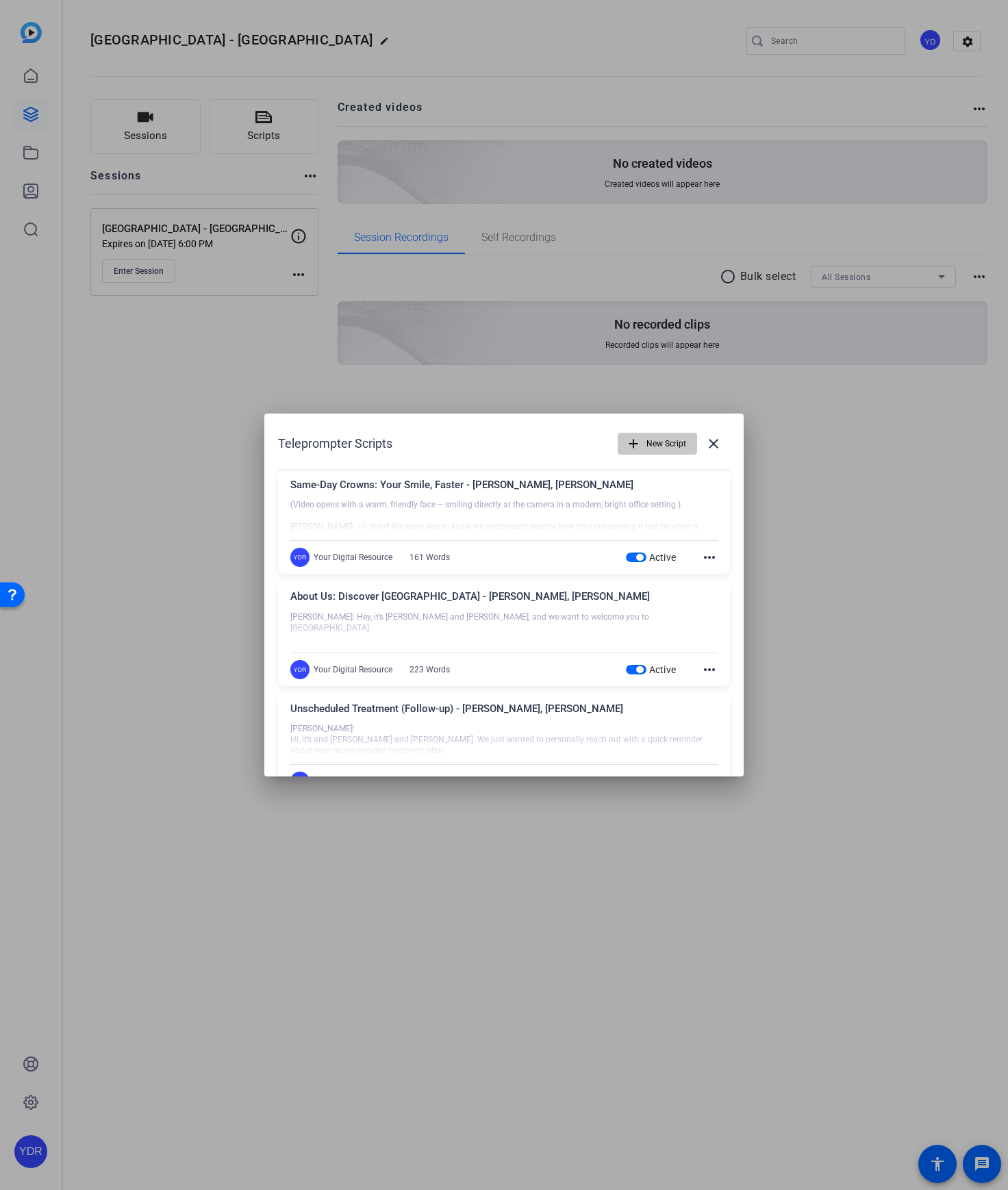
click at [661, 449] on span "New Script" at bounding box center [666, 443] width 40 height 26
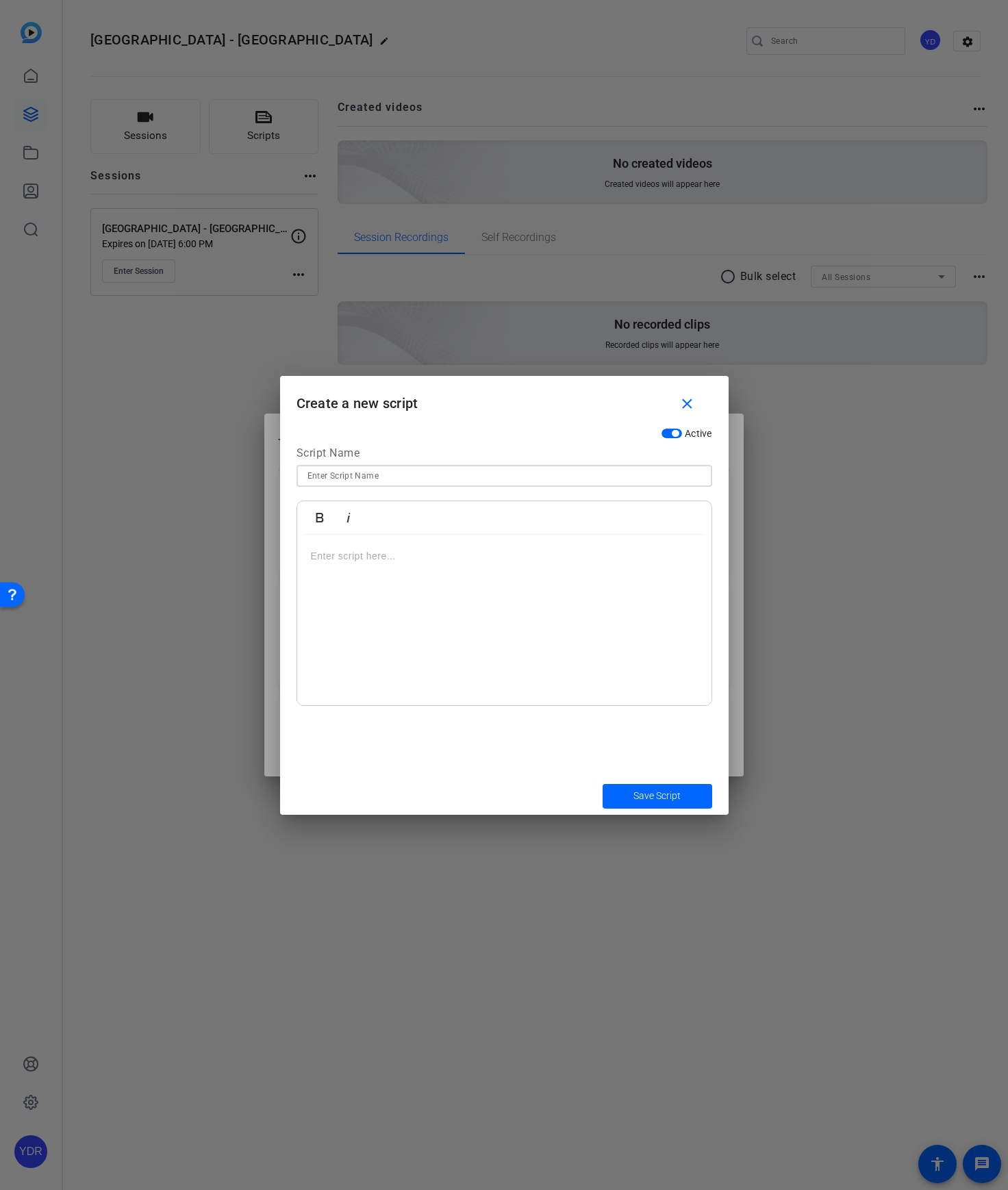
click at [398, 472] on input at bounding box center [504, 476] width 393 height 17
paste input "Restore Your Smile with Dental Implants - [PERSON_NAME], [PERSON_NAME]"
type input "Restore Your Smile with Dental Implants - [PERSON_NAME], [PERSON_NAME]"
click at [410, 584] on div at bounding box center [504, 621] width 415 height 172
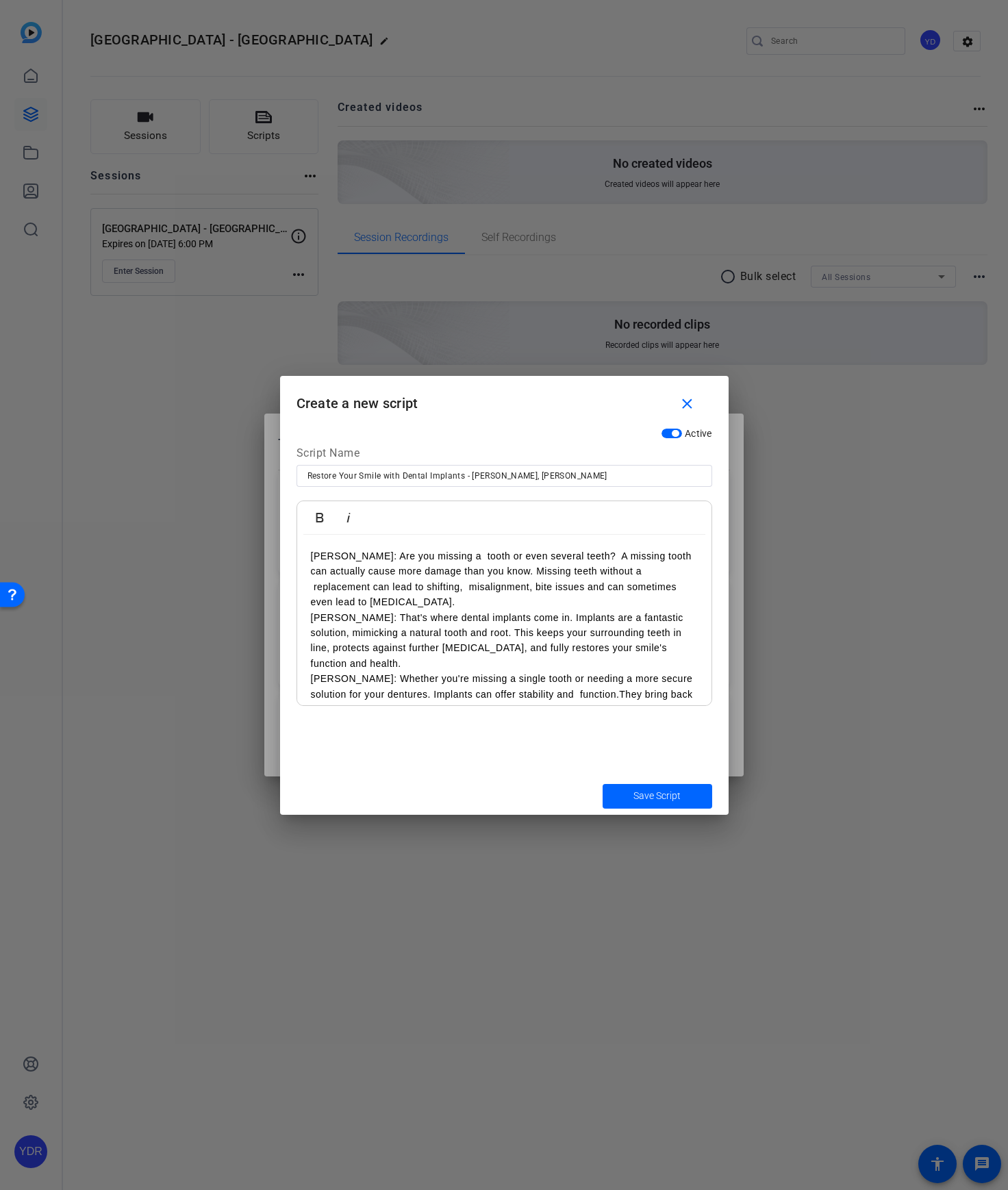
scroll to position [88, 0]
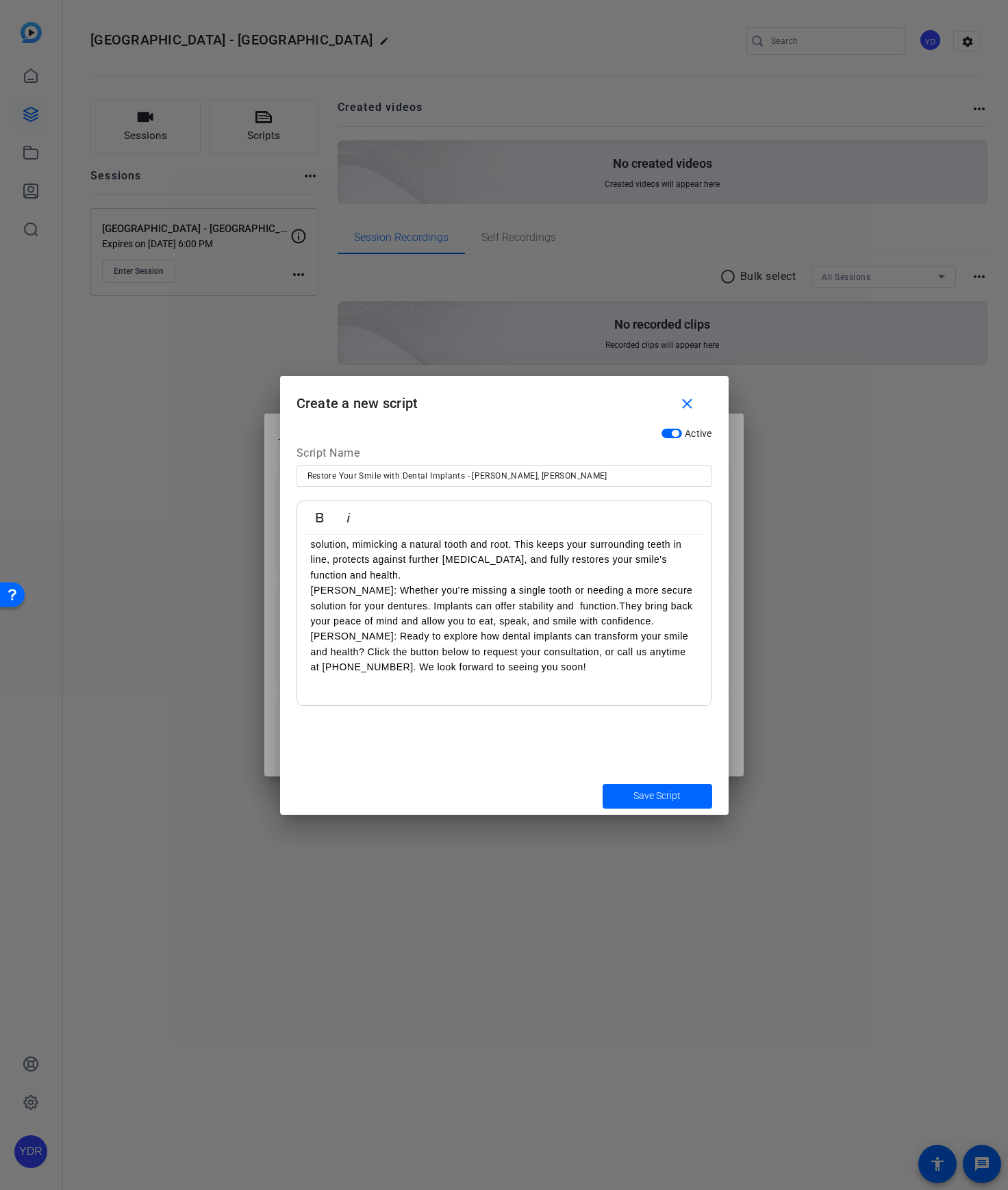
click at [475, 575] on p "[PERSON_NAME]: That's where dental implants come in. Implants are a fantastic s…" at bounding box center [505, 553] width 387 height 62
click at [667, 622] on p "[PERSON_NAME]: Whether you're missing a single tooth or needing a more secure s…" at bounding box center [505, 606] width 387 height 46
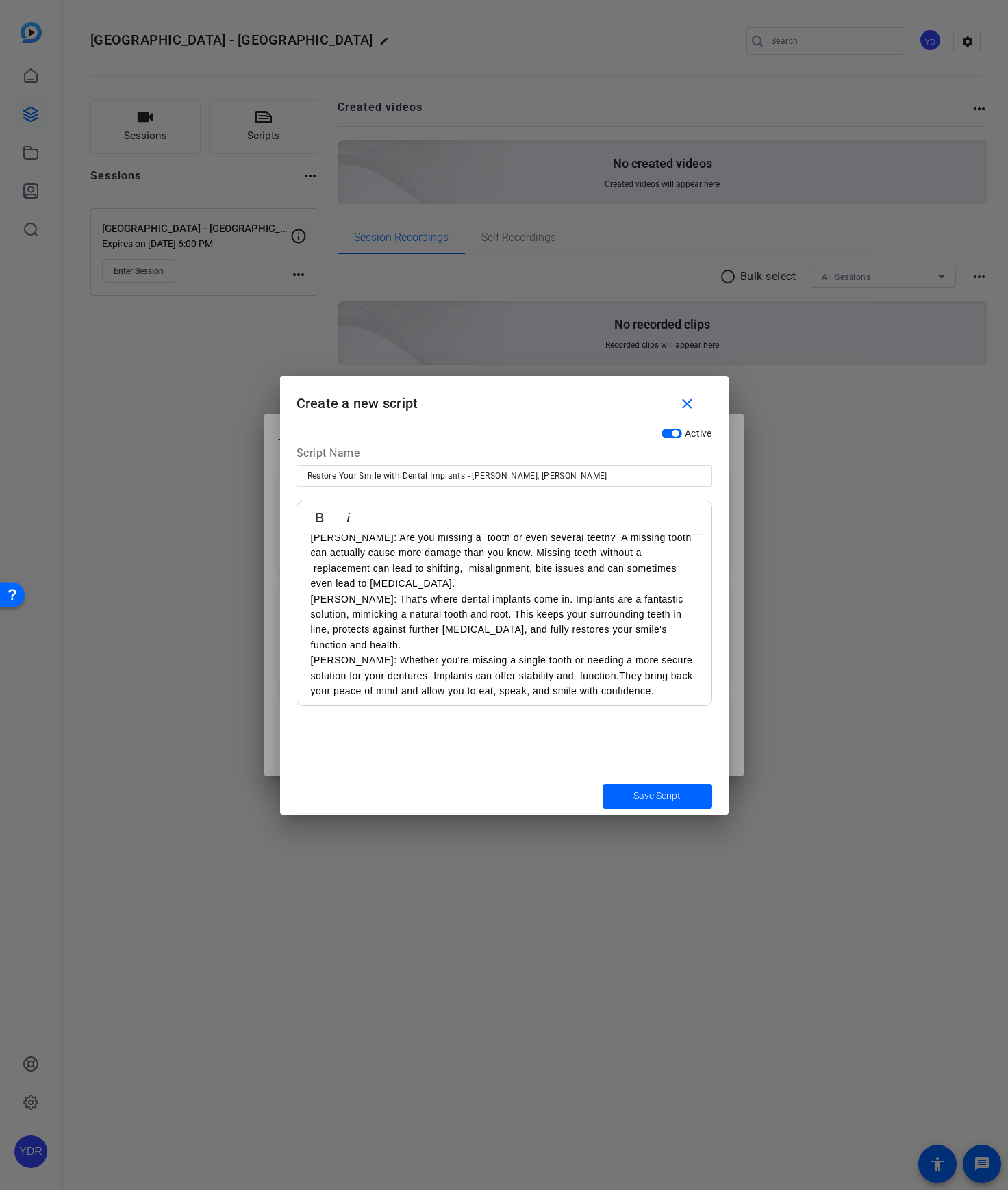
scroll to position [14, 0]
click at [630, 648] on p "[PERSON_NAME]: That's where dental implants come in. Implants are a fantastic s…" at bounding box center [505, 627] width 387 height 62
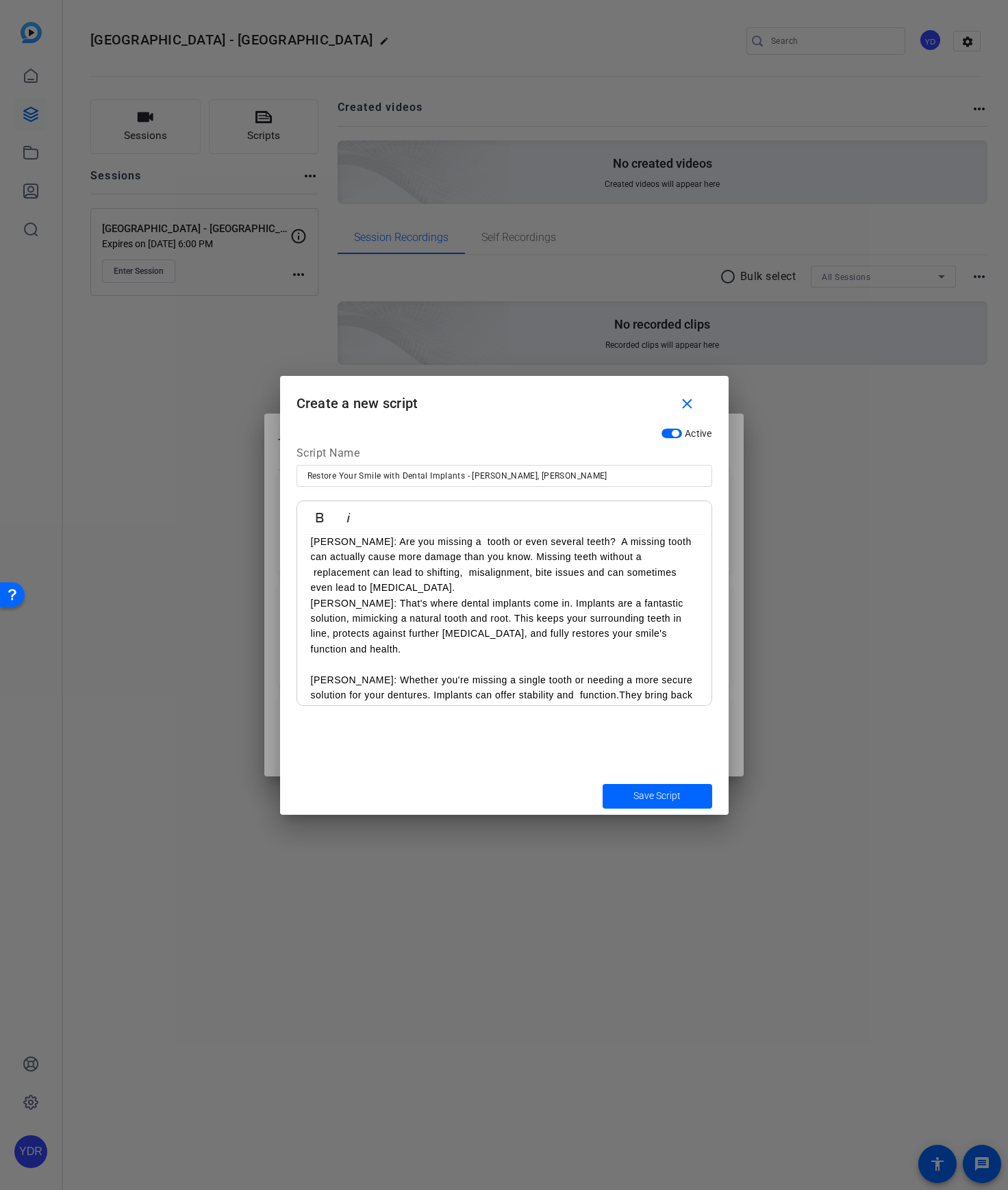
click at [602, 584] on p "[PERSON_NAME]: Are you missing a tooth or even several teeth? A missing tooth c…" at bounding box center [505, 565] width 387 height 62
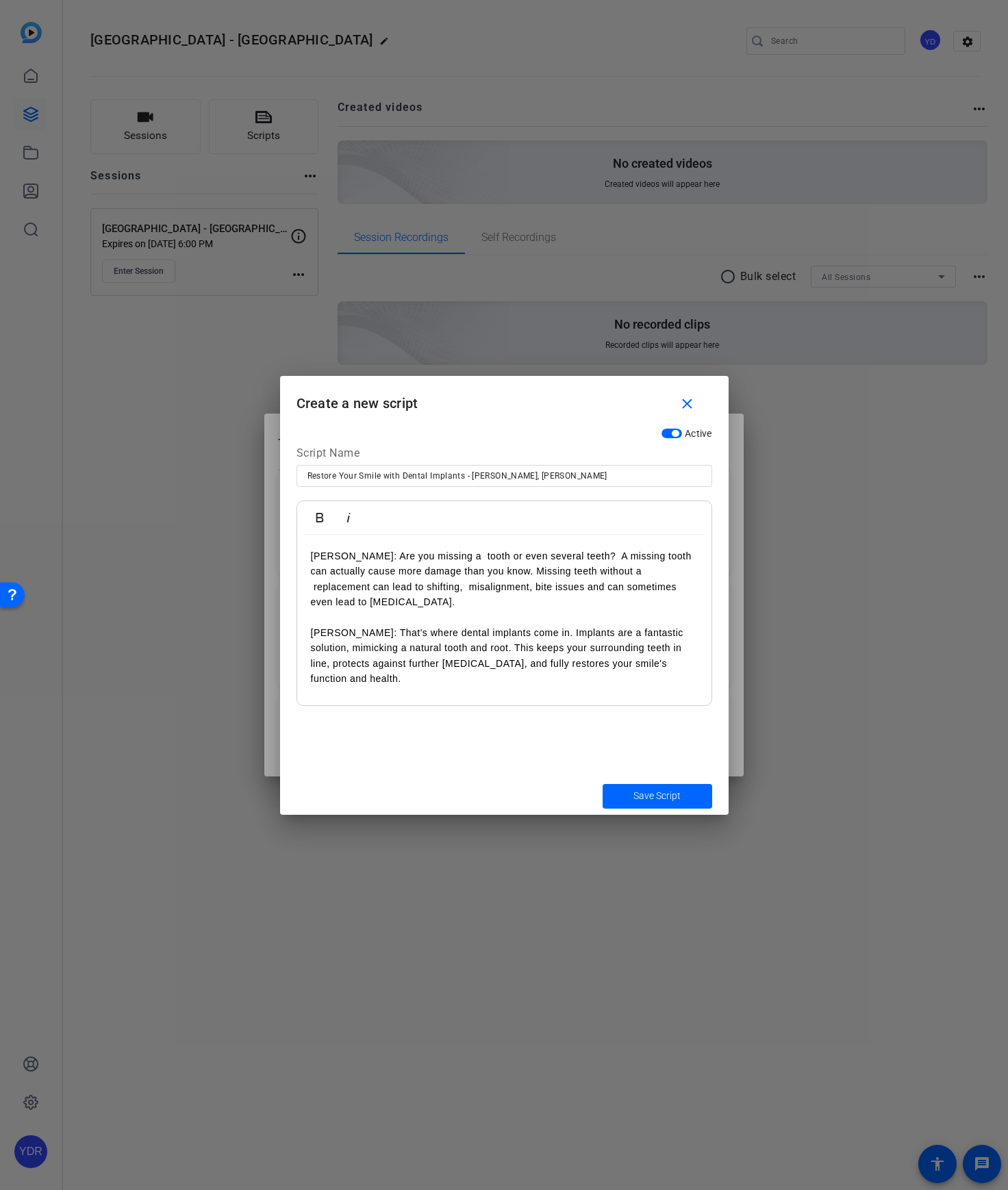
scroll to position [2, 0]
click at [652, 789] on span "Save Script" at bounding box center [656, 796] width 47 height 14
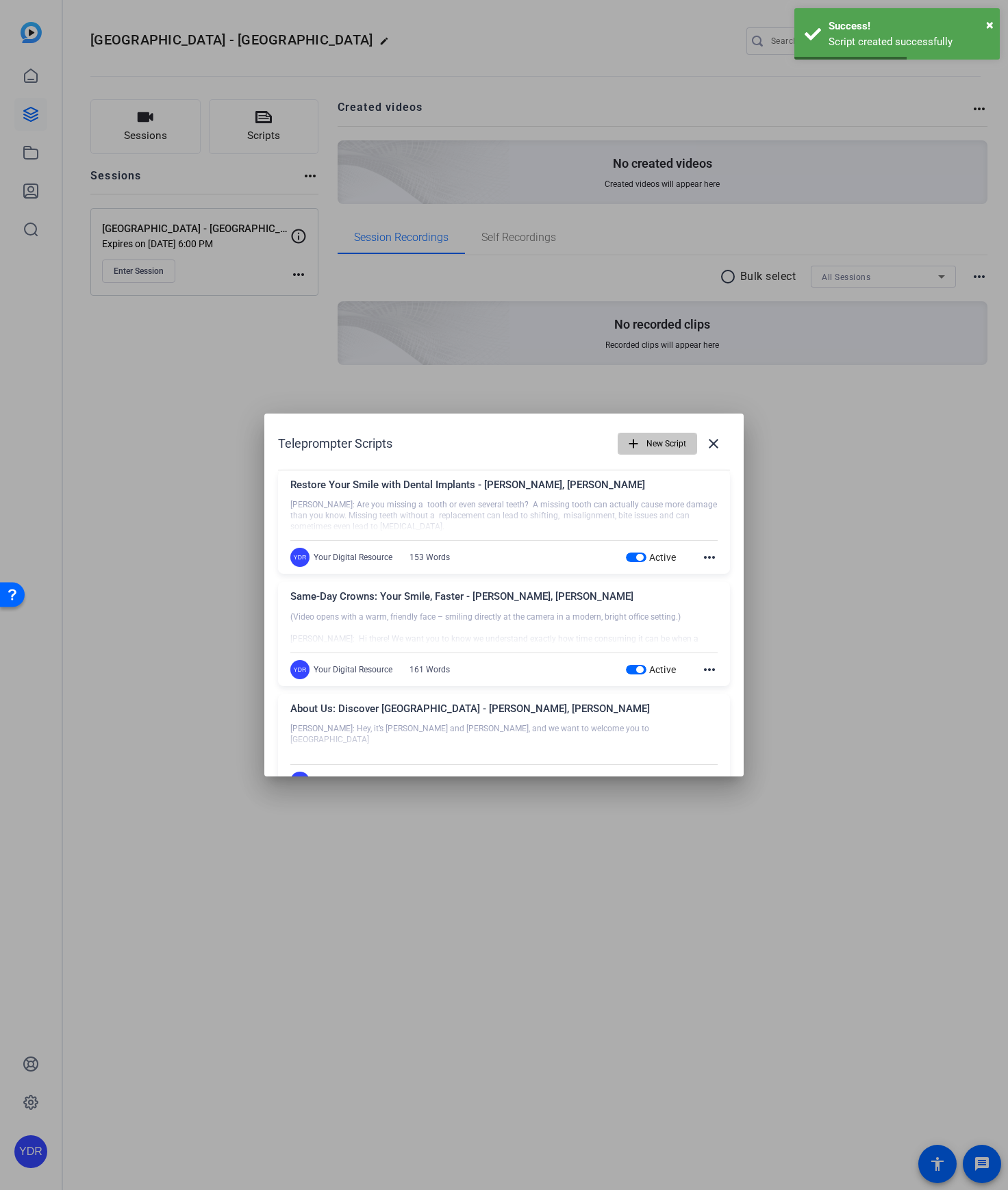
click at [648, 446] on span "New Script" at bounding box center [666, 443] width 40 height 26
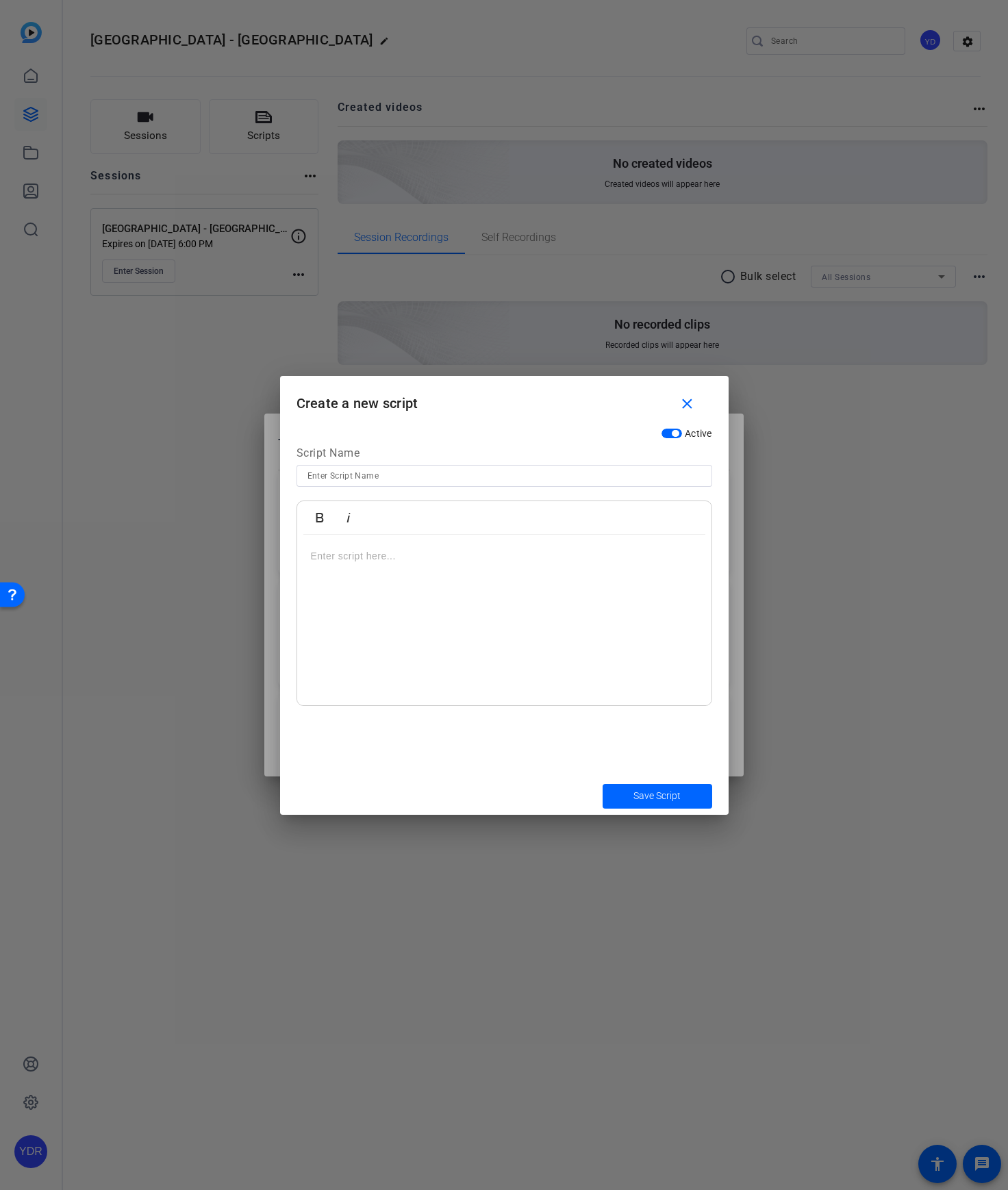
click at [370, 484] on div at bounding box center [504, 476] width 393 height 22
paste input "Reactivation - [PERSON_NAME], [PERSON_NAME]"
type input "Reactivation - [PERSON_NAME], [PERSON_NAME]"
click at [519, 593] on div at bounding box center [504, 621] width 415 height 172
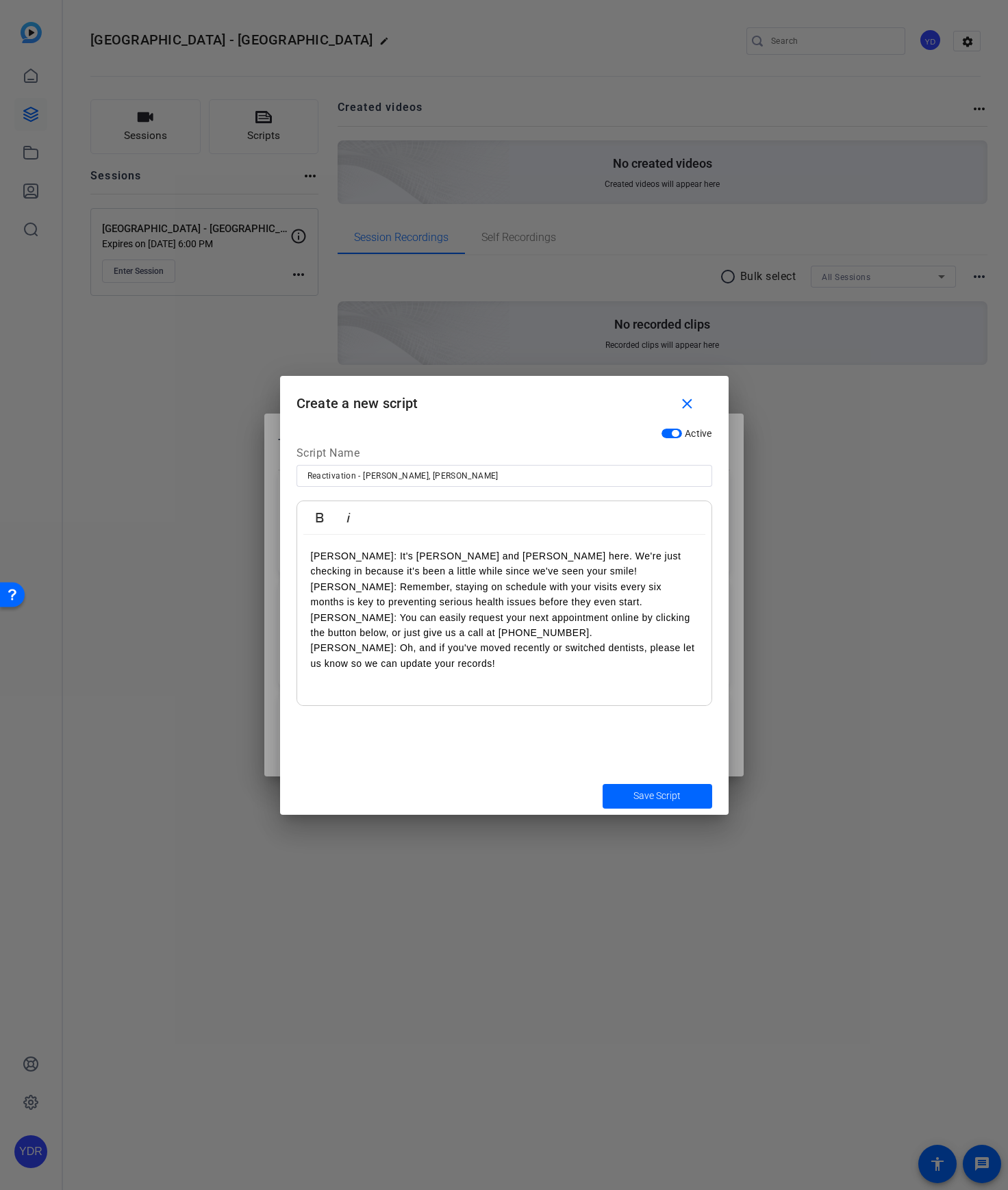
click at [608, 573] on p "[PERSON_NAME]: It's [PERSON_NAME] and [PERSON_NAME] here. We're just checking i…" at bounding box center [505, 563] width 387 height 31
click at [615, 618] on p "[PERSON_NAME]: Remember, staying on schedule with your visits every six months …" at bounding box center [505, 609] width 387 height 31
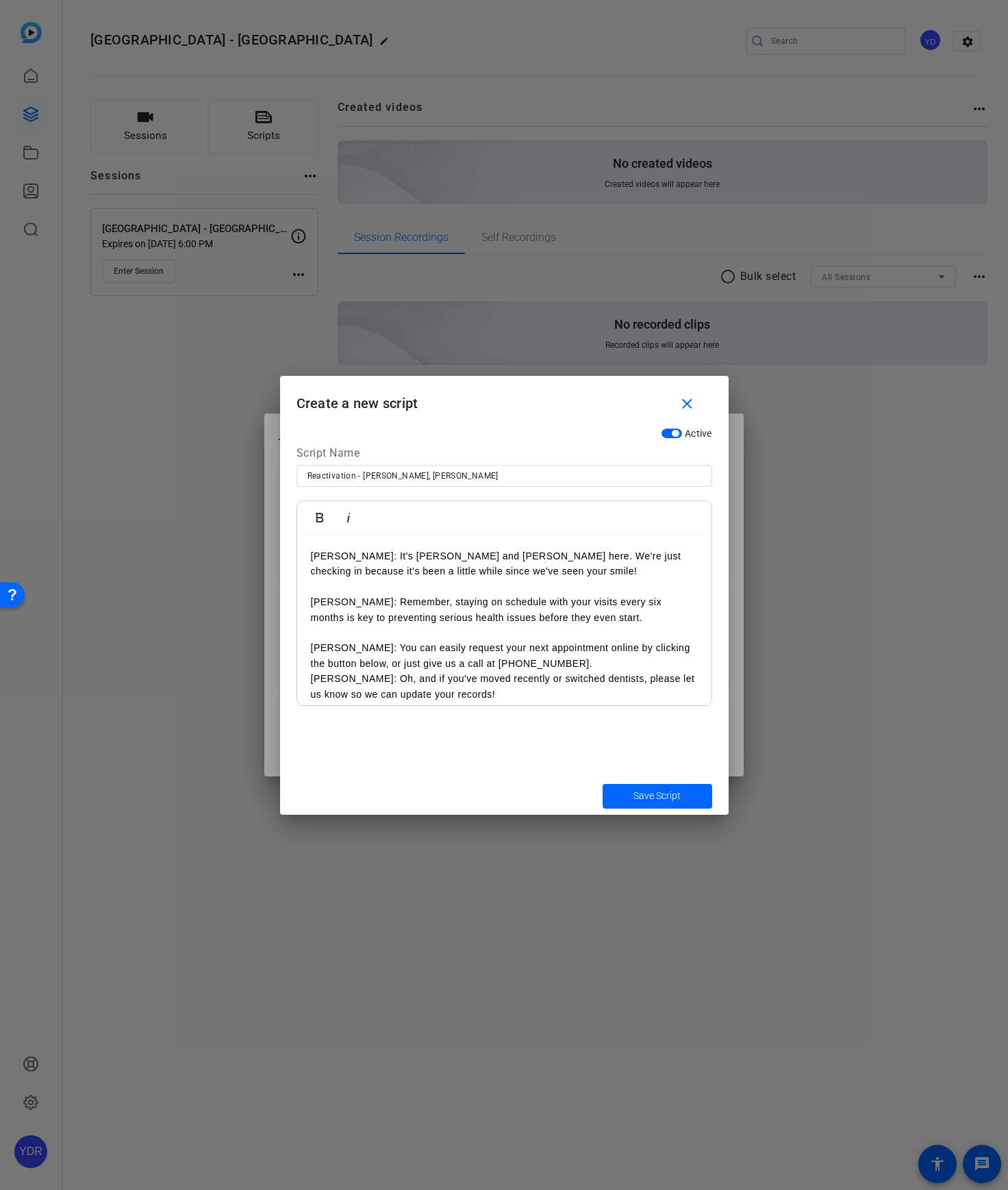
click at [611, 662] on p "[PERSON_NAME]: You can easily request your next appointment online by clicking …" at bounding box center [505, 655] width 387 height 31
click at [651, 791] on span "Save Script" at bounding box center [656, 796] width 47 height 14
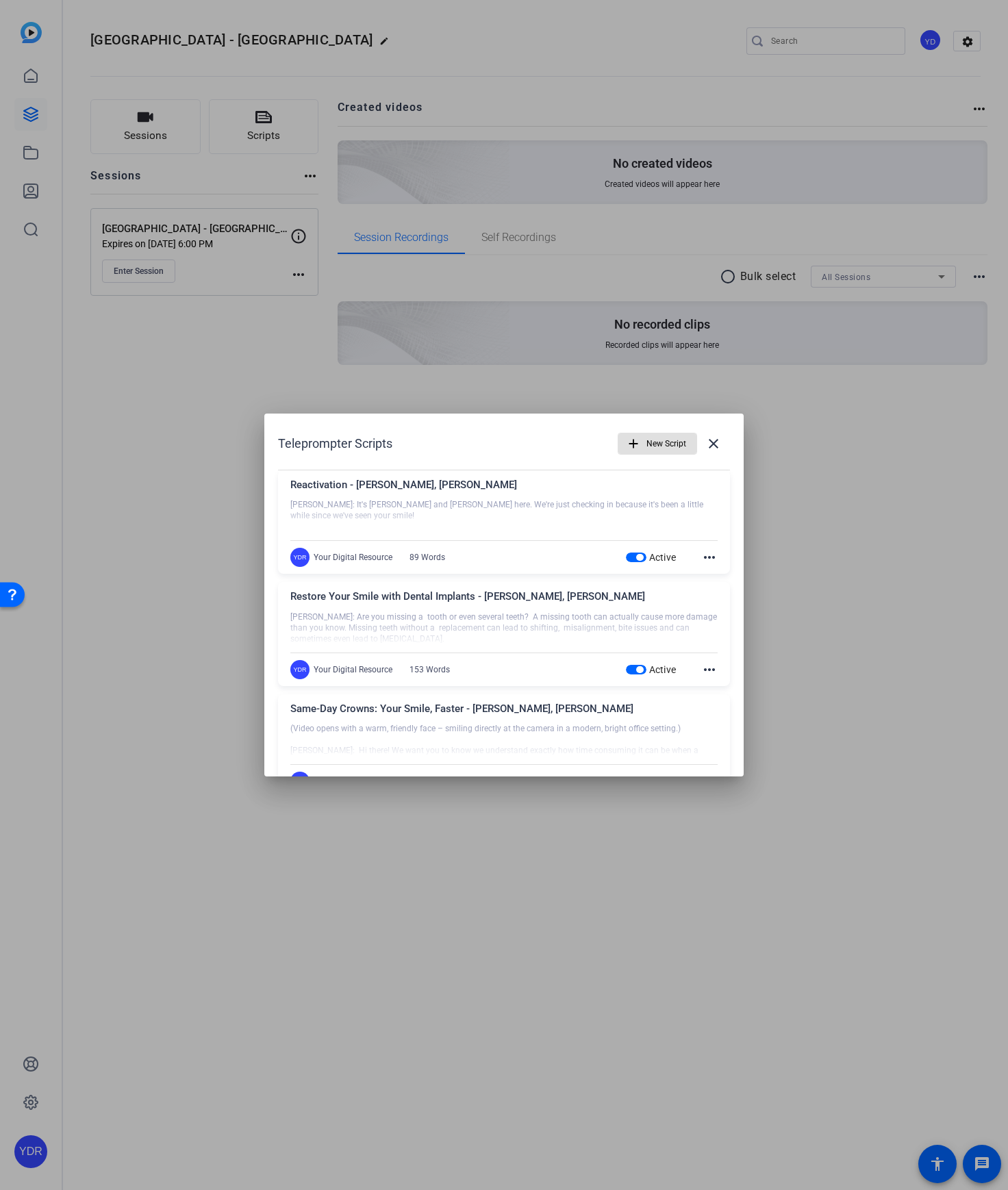
click at [638, 436] on mat-icon "add" at bounding box center [633, 443] width 15 height 15
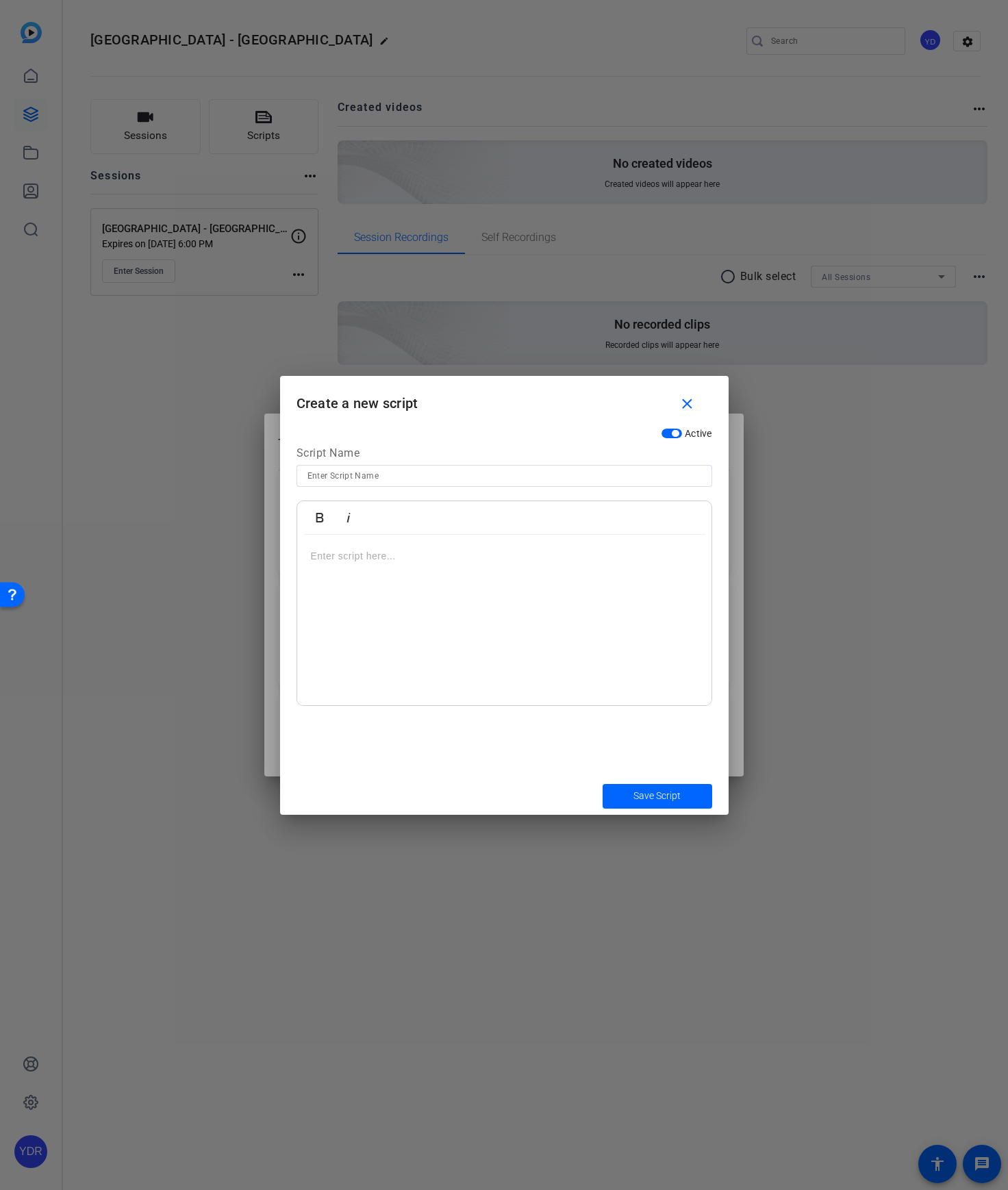
click at [420, 485] on div at bounding box center [504, 476] width 393 height 22
paste input "Recall - Time for Your Next Dental Checkup! - [PERSON_NAME], [PERSON_NAME]"
type input "Recall - Time for Your Next Dental Checkup! - [PERSON_NAME], [PERSON_NAME]"
click at [535, 576] on div at bounding box center [504, 621] width 415 height 172
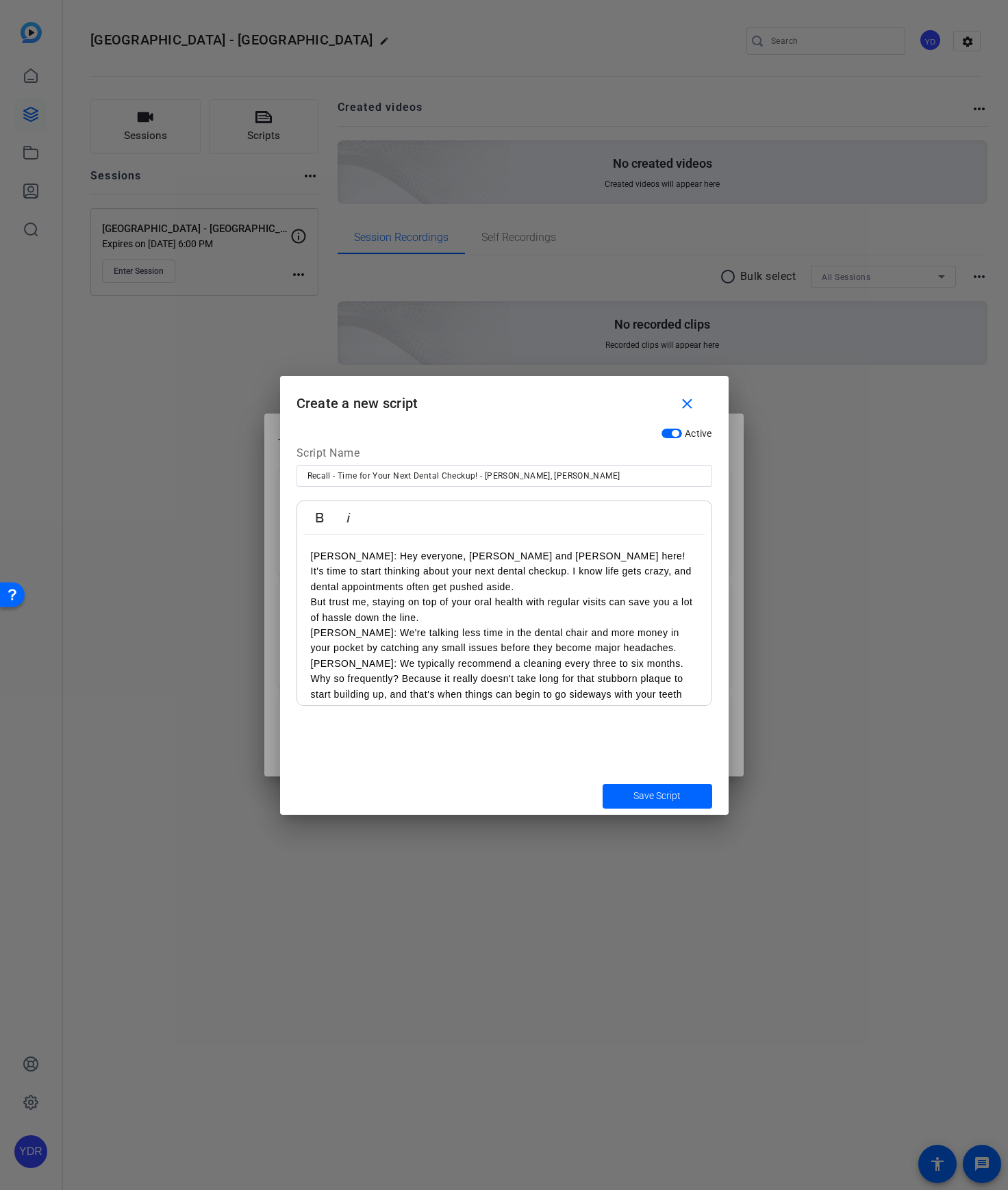
scroll to position [72, 0]
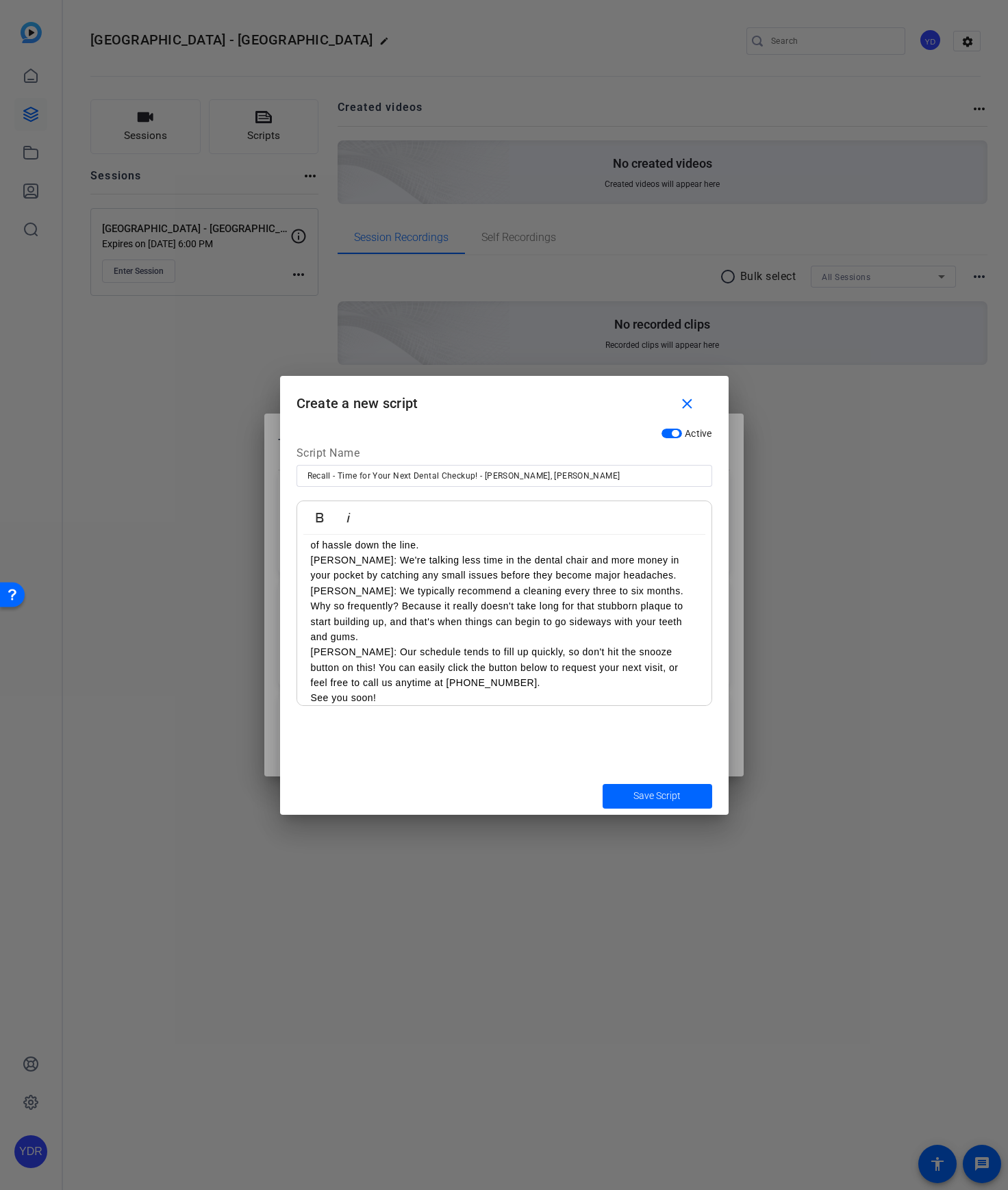
click at [520, 637] on p "[PERSON_NAME]: We typically recommend a cleaning every three to six months. Why…" at bounding box center [505, 614] width 387 height 62
click at [672, 574] on p "[PERSON_NAME]: We're talking less time in the dental chair and more money in yo…" at bounding box center [505, 568] width 387 height 31
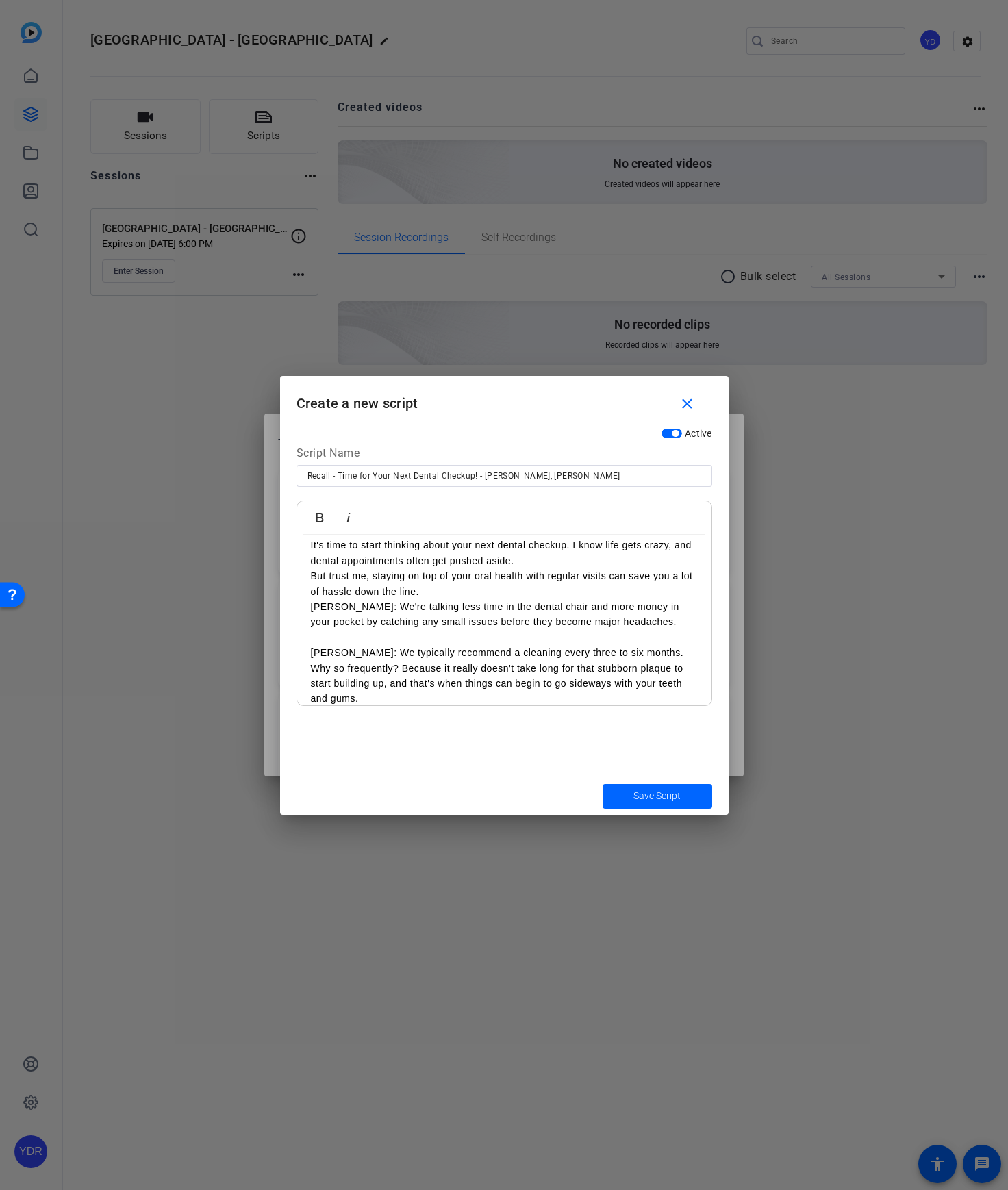
scroll to position [4, 0]
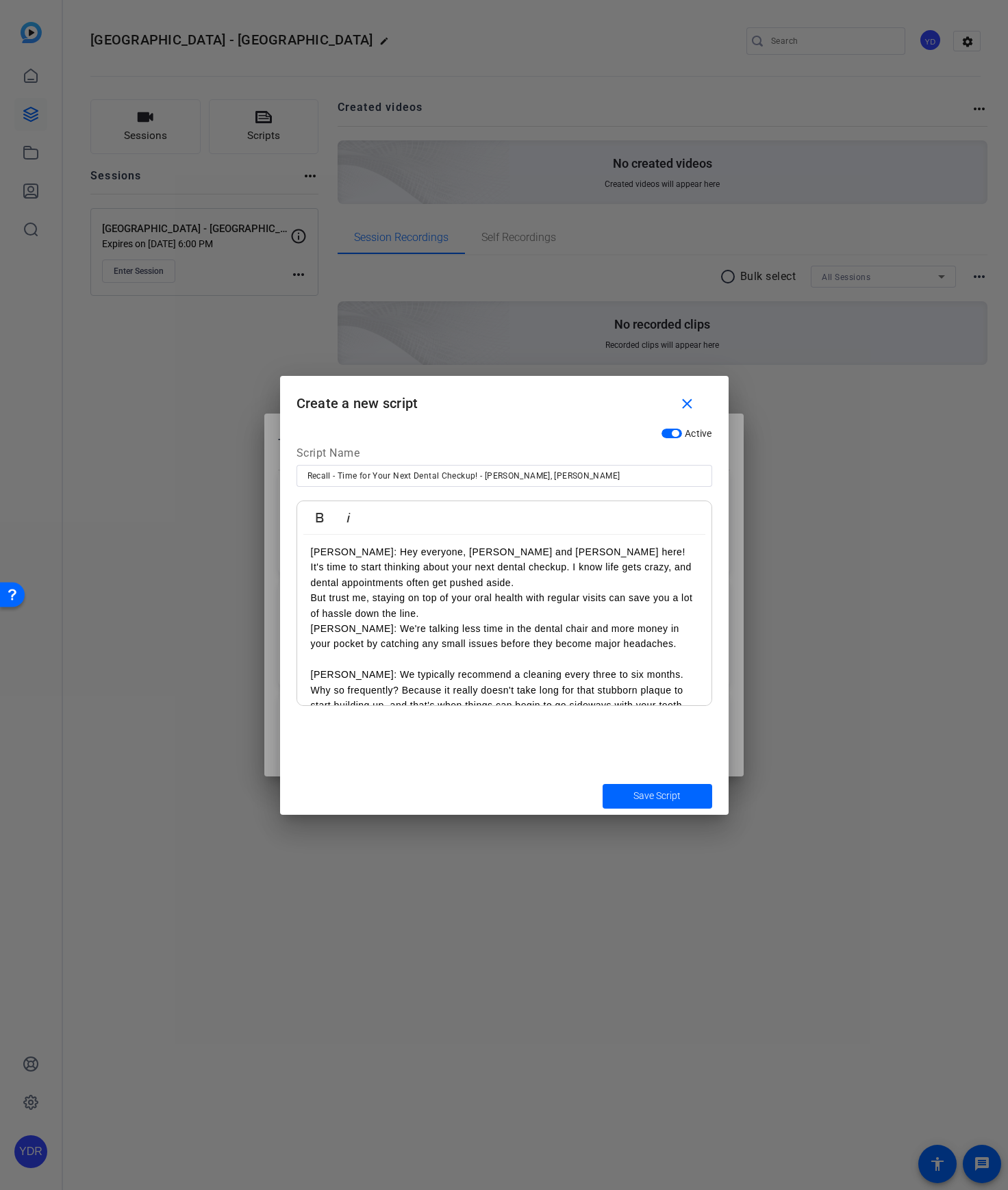
click at [583, 611] on p "But trust me, staying on top of your oral health with regular visits can save y…" at bounding box center [505, 606] width 387 height 31
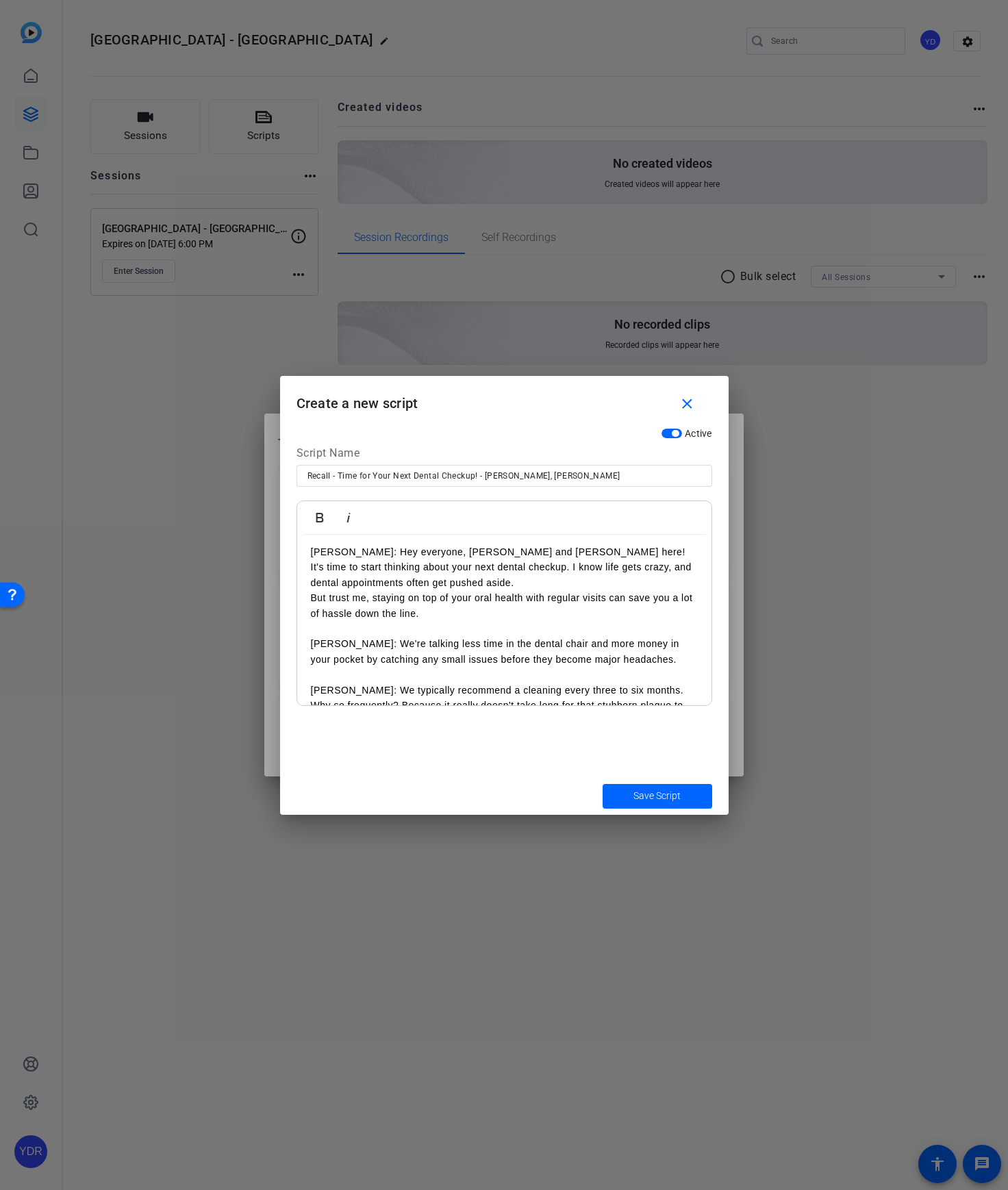
click at [572, 584] on p "It's time to start thinking about your next dental checkup. I know life gets cr…" at bounding box center [505, 575] width 387 height 31
click at [643, 799] on span "Save Script" at bounding box center [656, 796] width 47 height 14
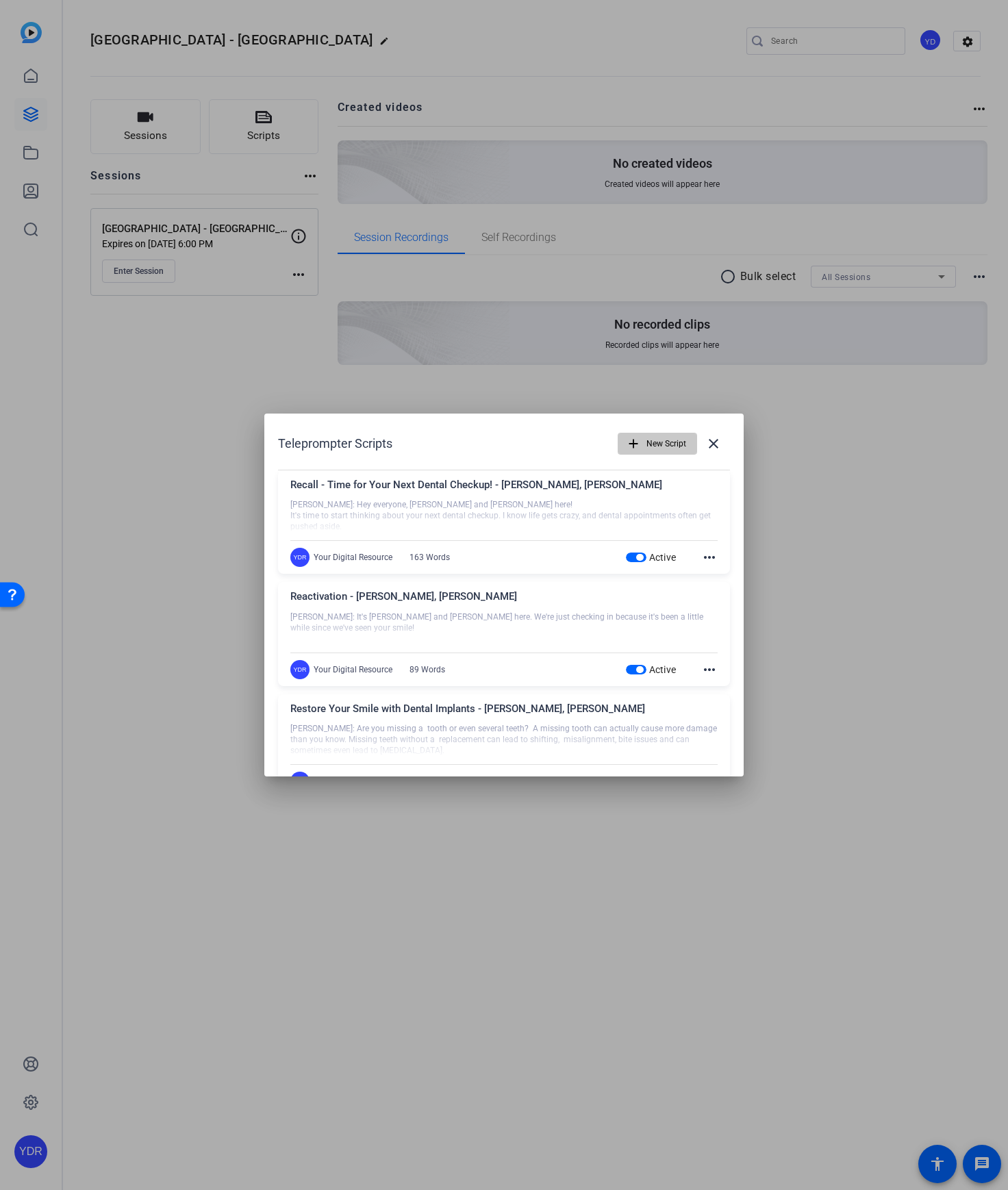
click at [665, 449] on span "New Script" at bounding box center [666, 443] width 40 height 26
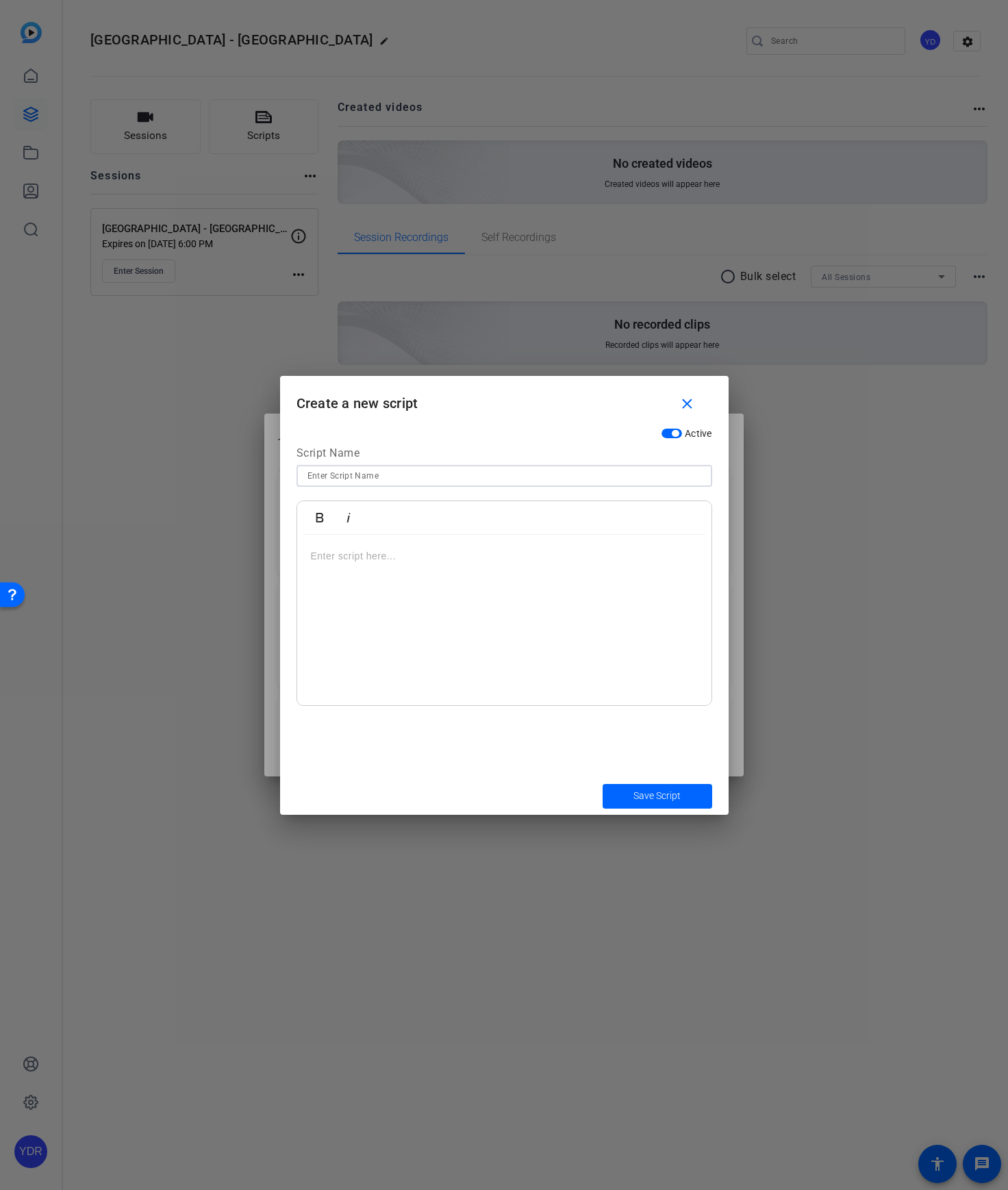
drag, startPoint x: 401, startPoint y: 474, endPoint x: 401, endPoint y: 462, distance: 12.0
click at [401, 473] on input at bounding box center [504, 476] width 393 height 17
paste input "Technology Highlight – [PERSON_NAME], [PERSON_NAME]"
type input "Technology Highlight – [PERSON_NAME], [PERSON_NAME]"
click at [497, 580] on div at bounding box center [504, 621] width 415 height 172
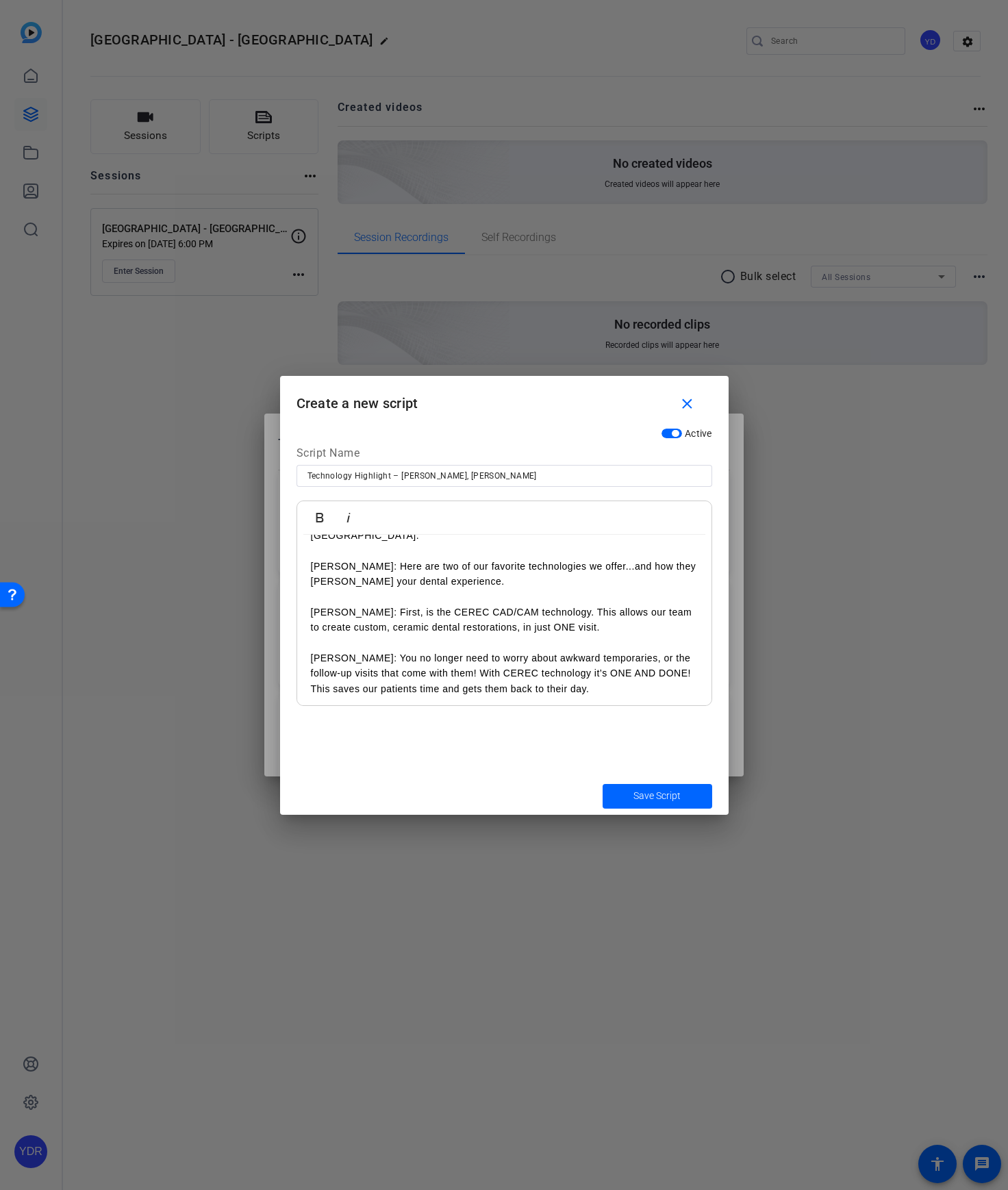
scroll to position [0, 0]
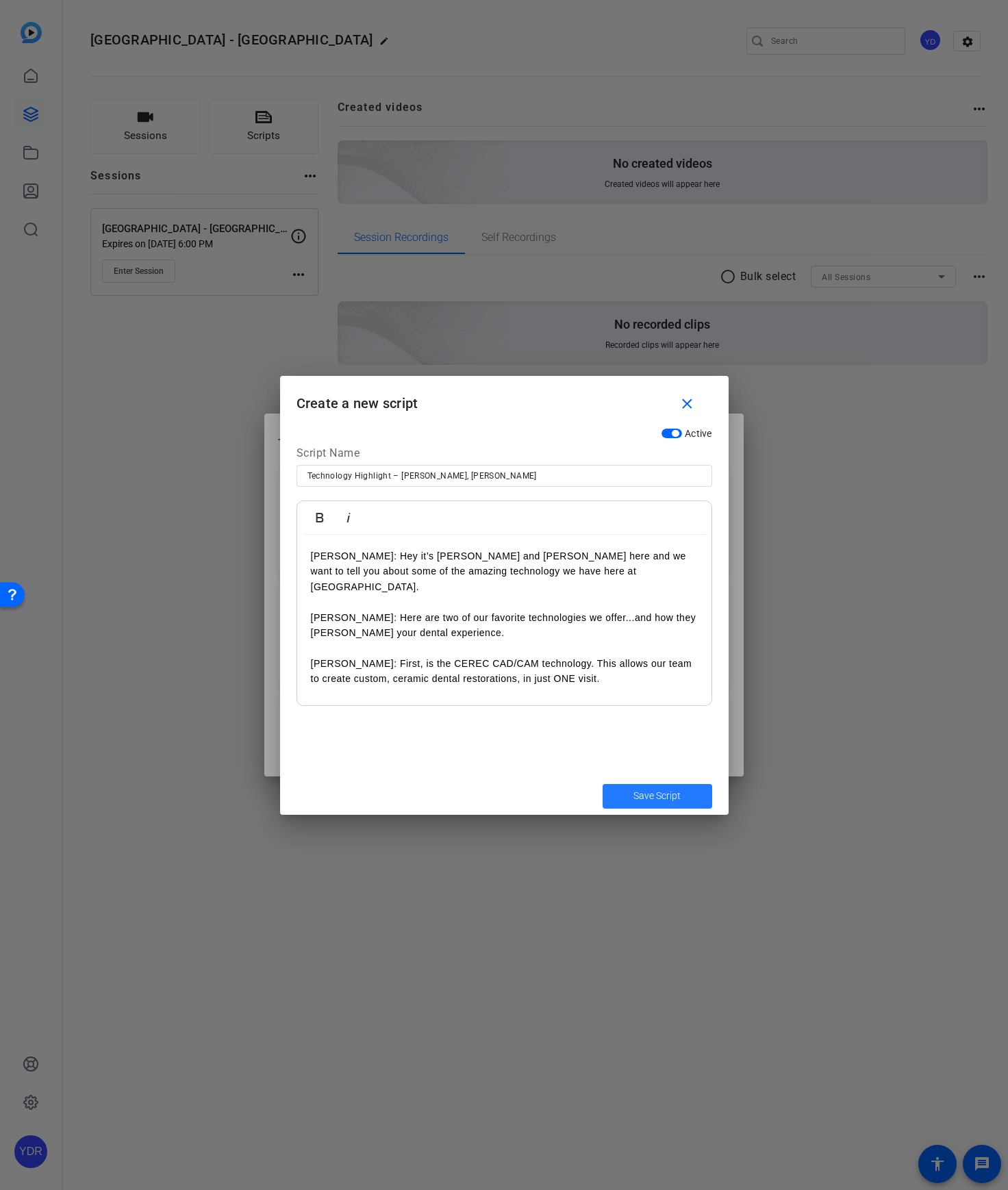
click at [653, 798] on span "Save Script" at bounding box center [656, 796] width 47 height 14
